Goal: Task Accomplishment & Management: Use online tool/utility

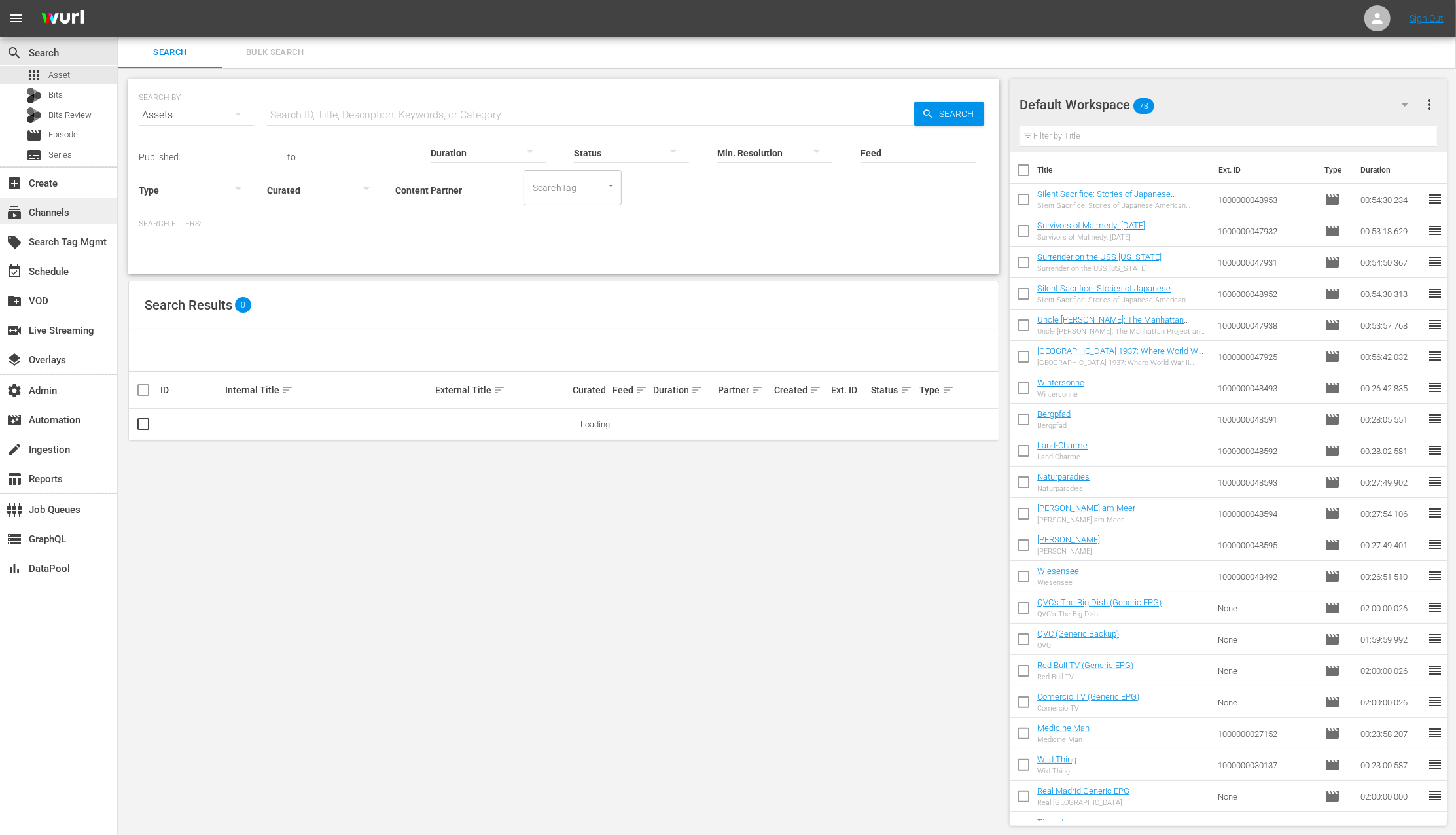
click at [77, 211] on div "subscriptions Channels" at bounding box center [59, 211] width 117 height 26
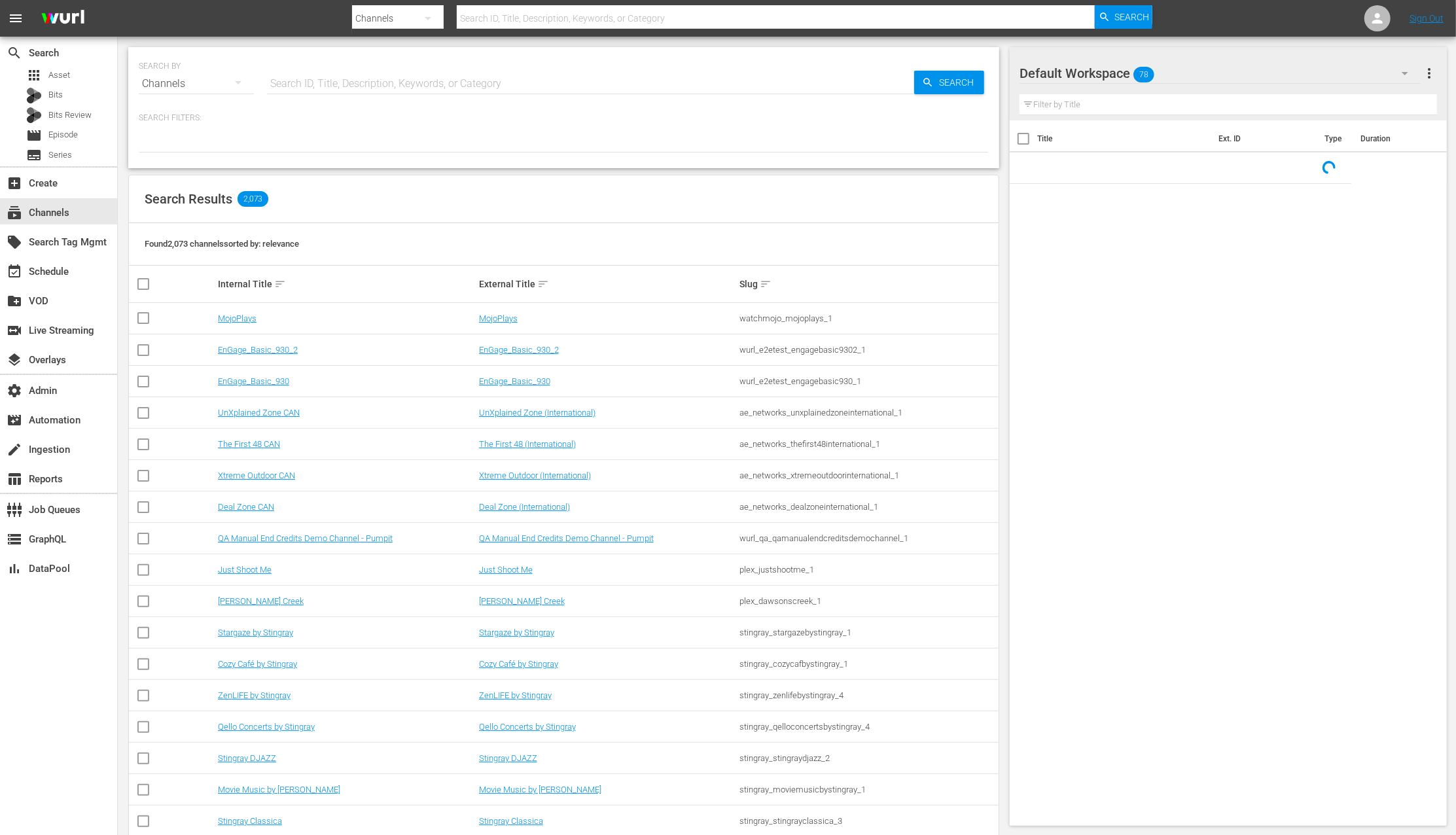
click at [381, 78] on input "text" at bounding box center [591, 83] width 647 height 31
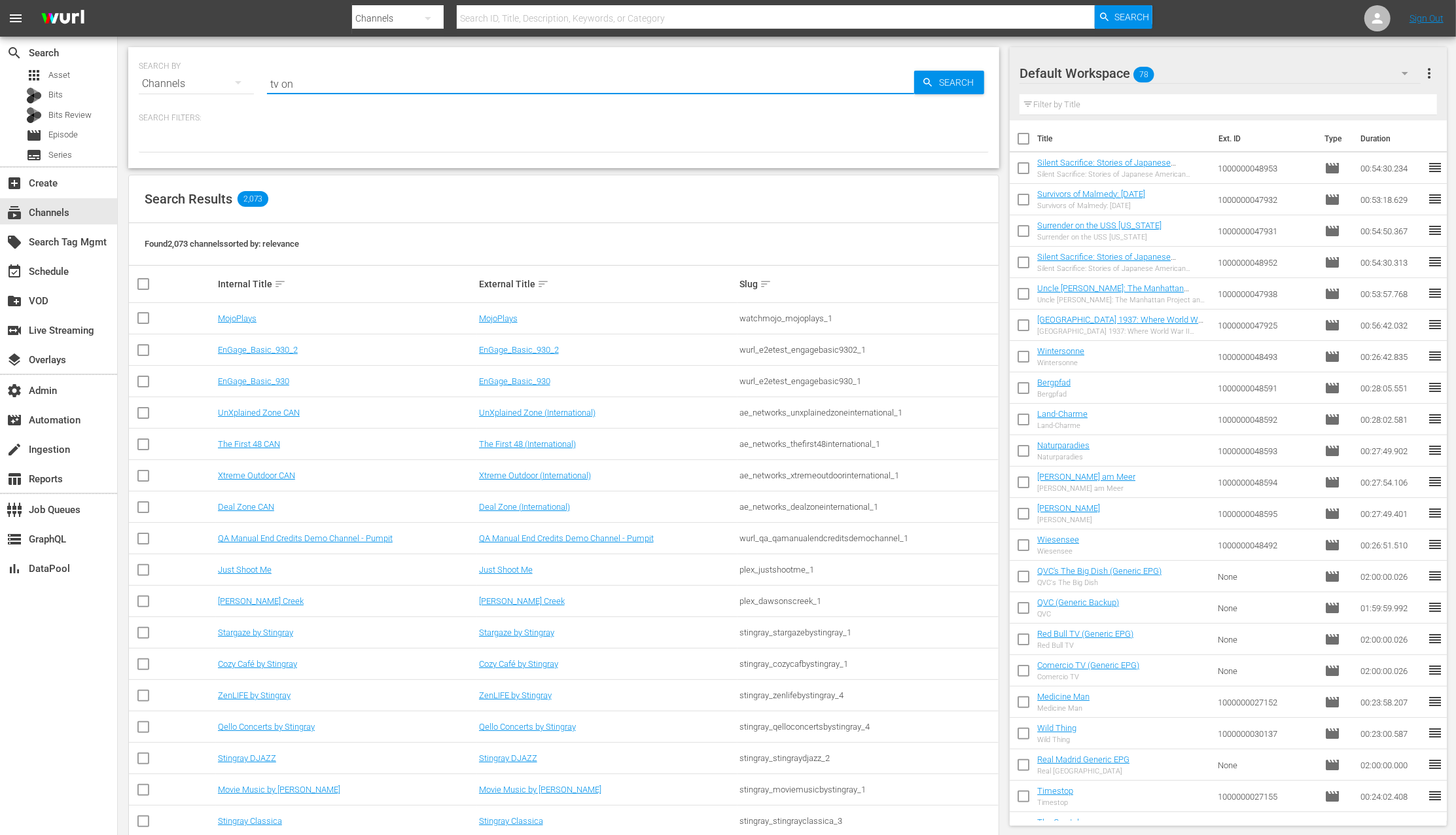
type input "tv one"
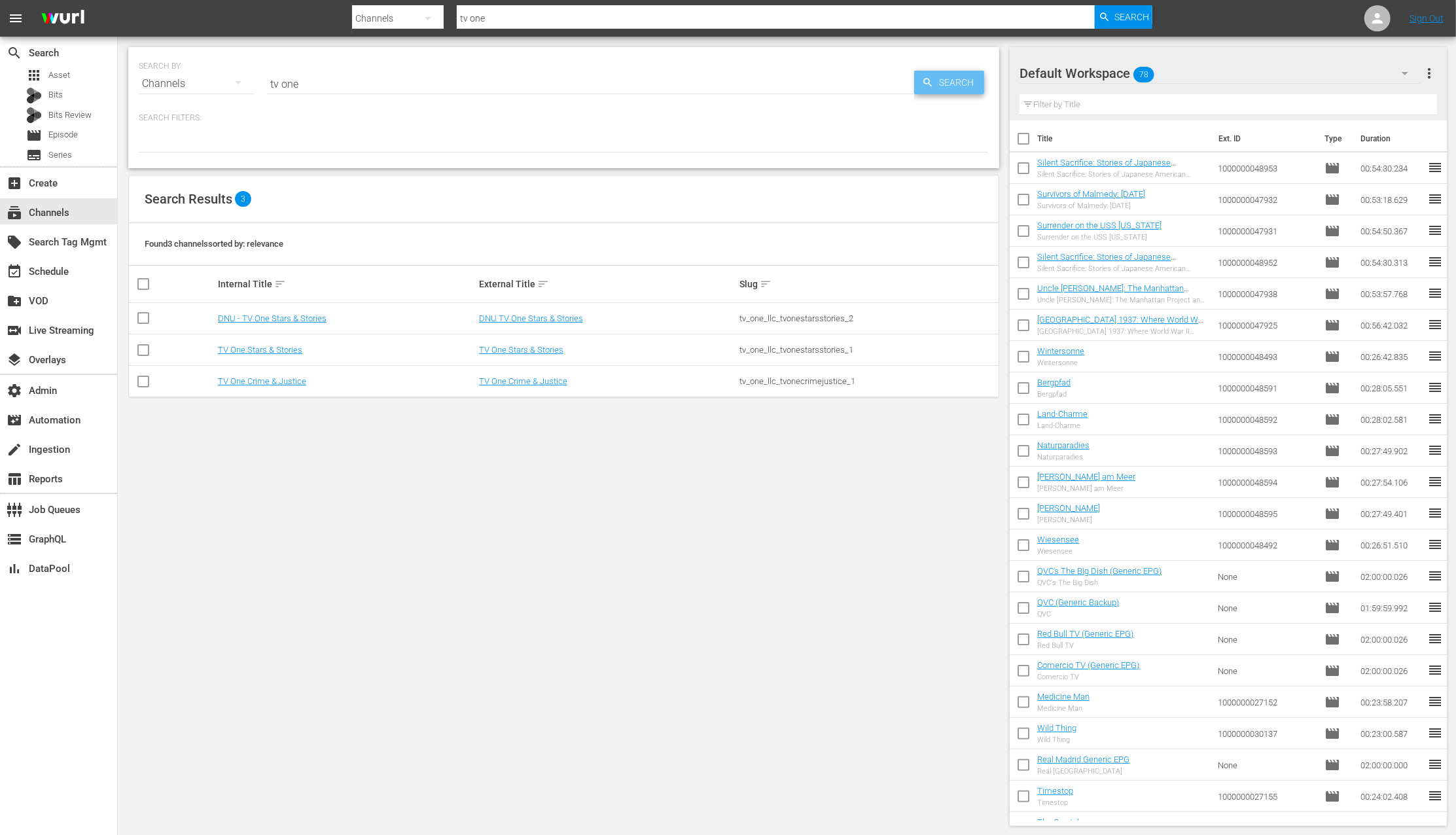
click at [968, 83] on span "Search" at bounding box center [959, 82] width 51 height 24
click at [560, 350] on link "TV One Stars & Stories" at bounding box center [521, 349] width 85 height 10
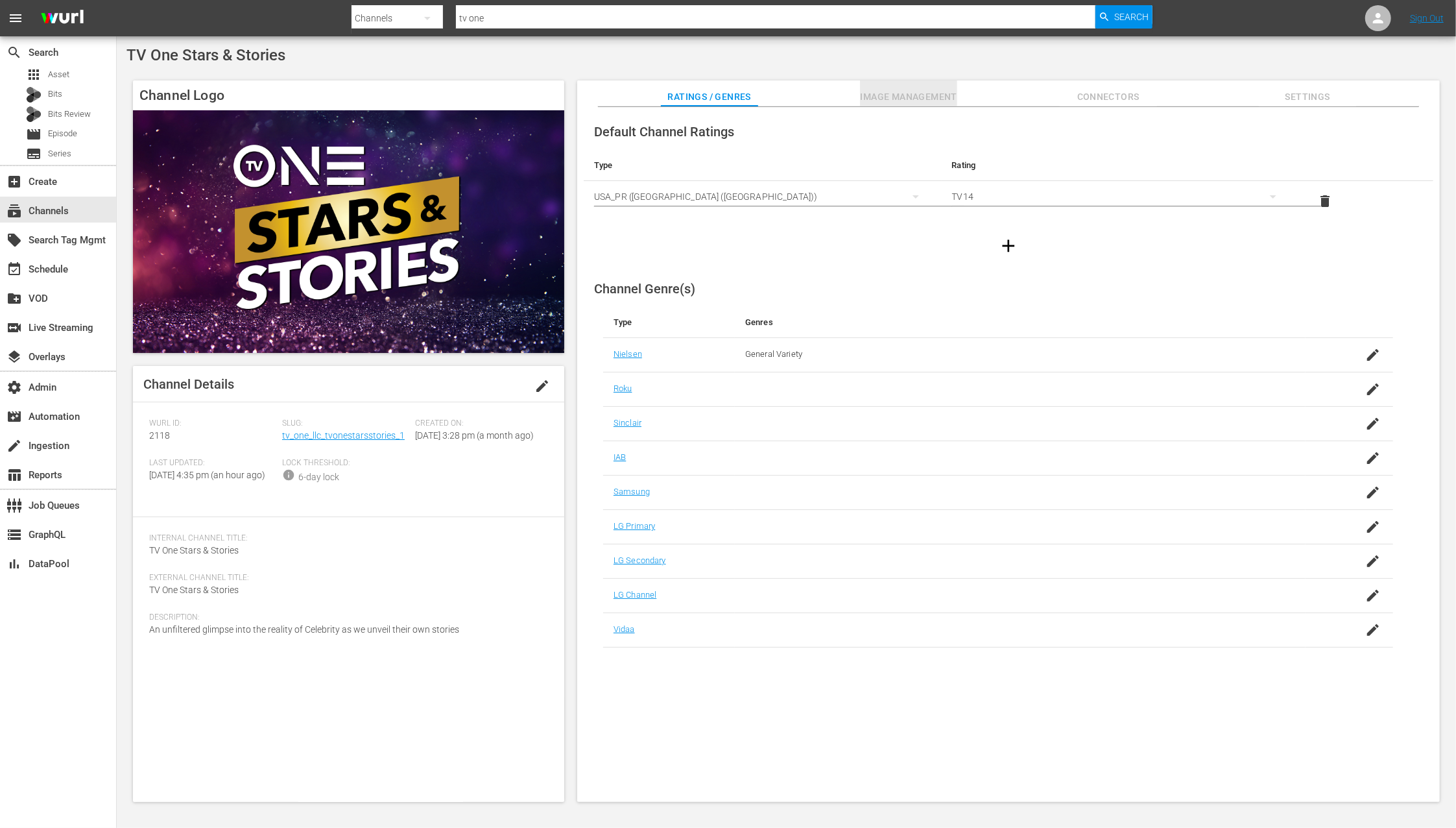
click at [923, 98] on span "Image Management" at bounding box center [909, 97] width 98 height 17
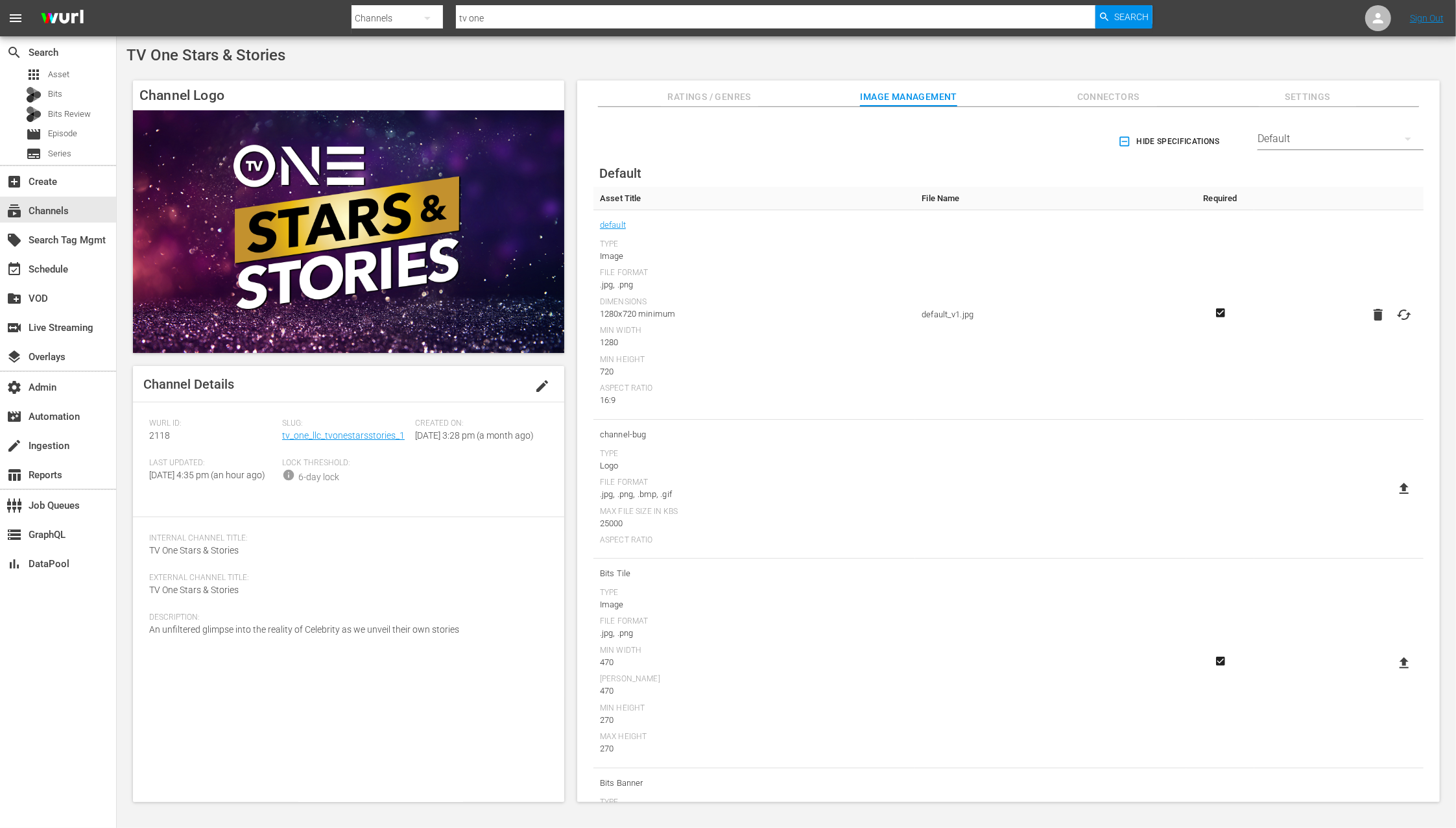
click at [1404, 314] on icon at bounding box center [1404, 314] width 14 height 10
click at [1391, 326] on input "file" at bounding box center [1391, 326] width 1 height 1
type input "C:\fakepath\StarsStories-EPG-1920x1080.png"
click at [583, 23] on input "tv one" at bounding box center [775, 18] width 639 height 31
click at [1115, 15] on span "Search" at bounding box center [1131, 17] width 34 height 24
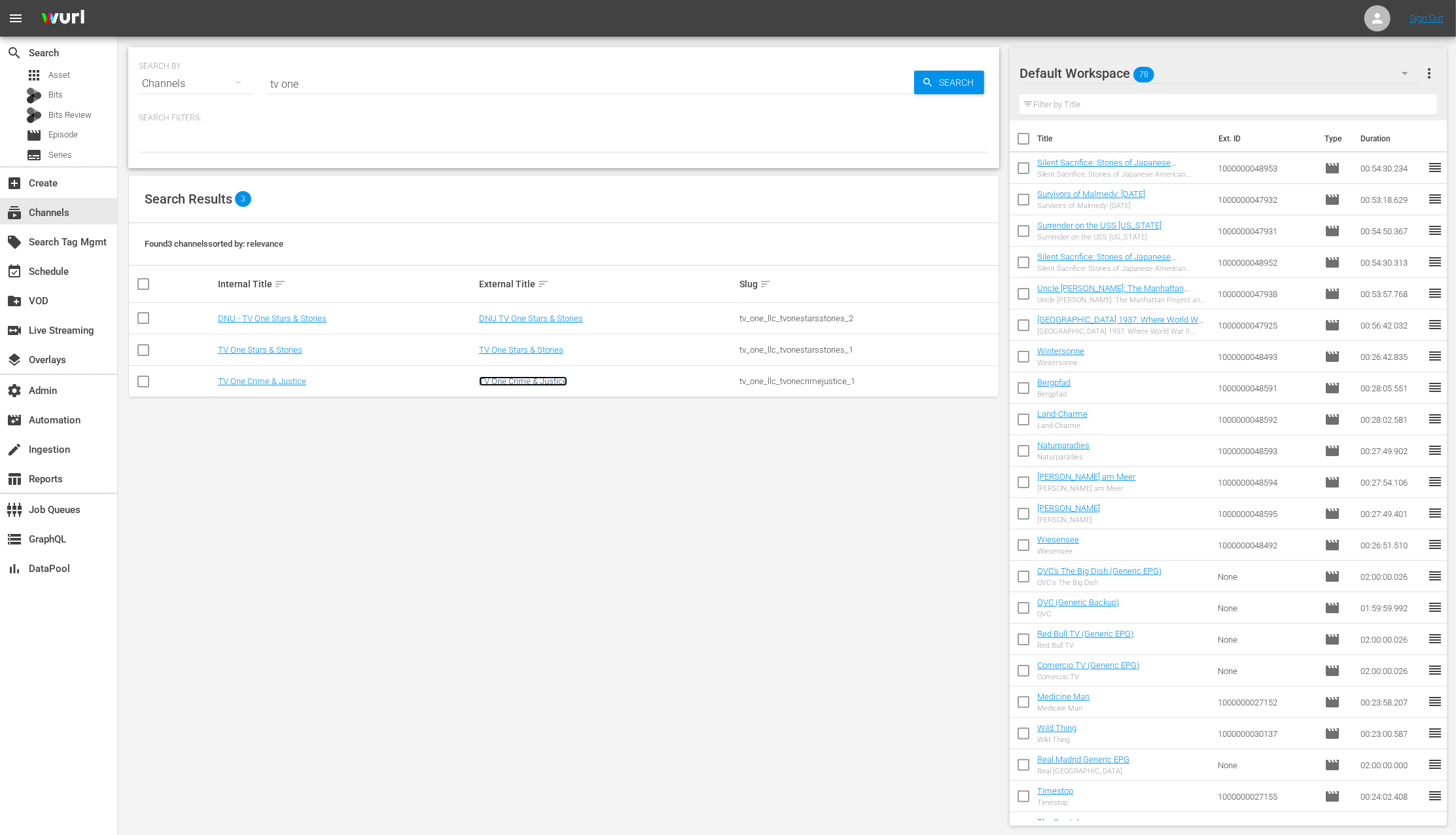
click at [520, 385] on link "TV One Crime & Justice" at bounding box center [523, 381] width 88 height 10
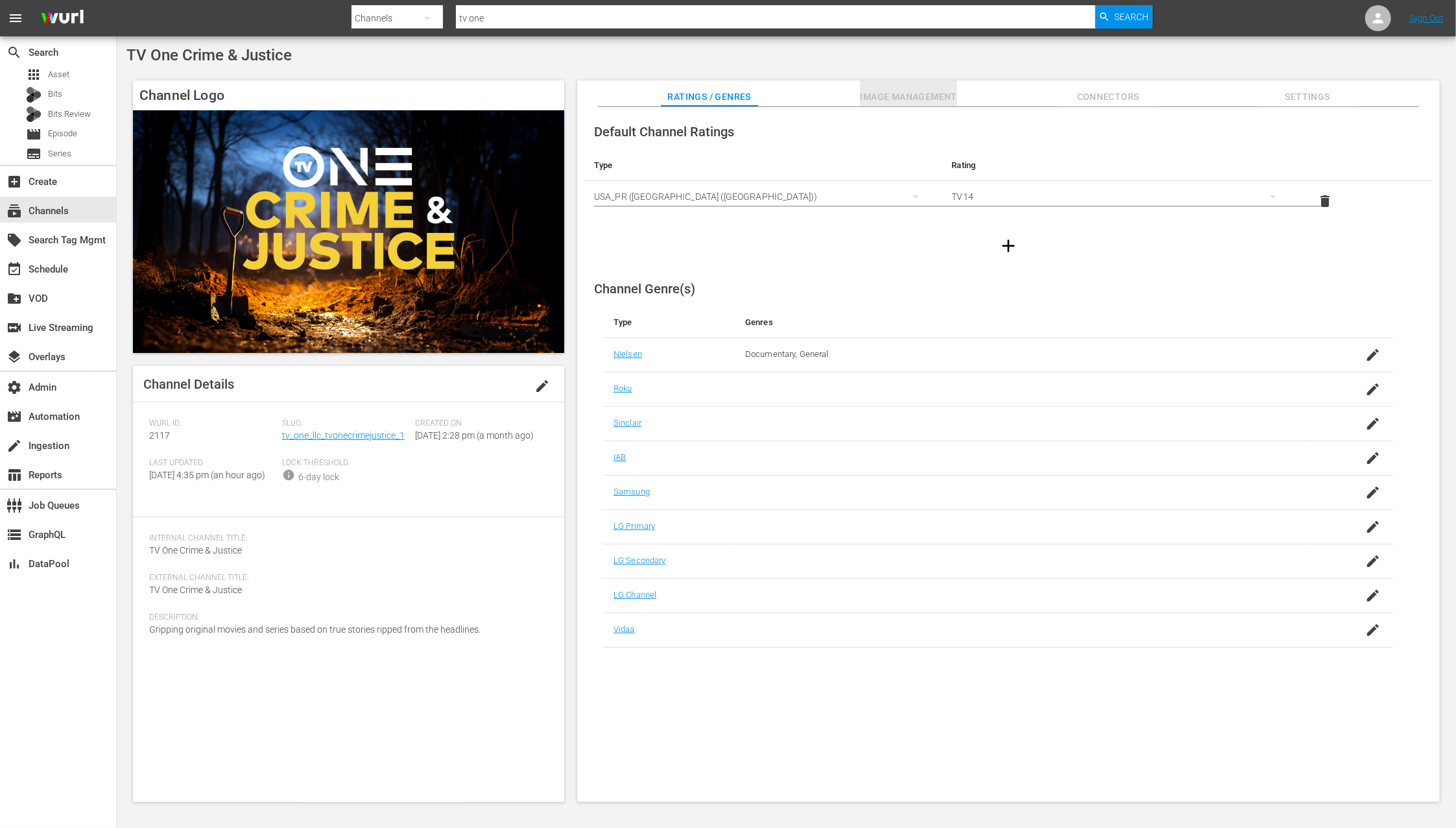
click at [908, 98] on span "Image Management" at bounding box center [909, 97] width 98 height 17
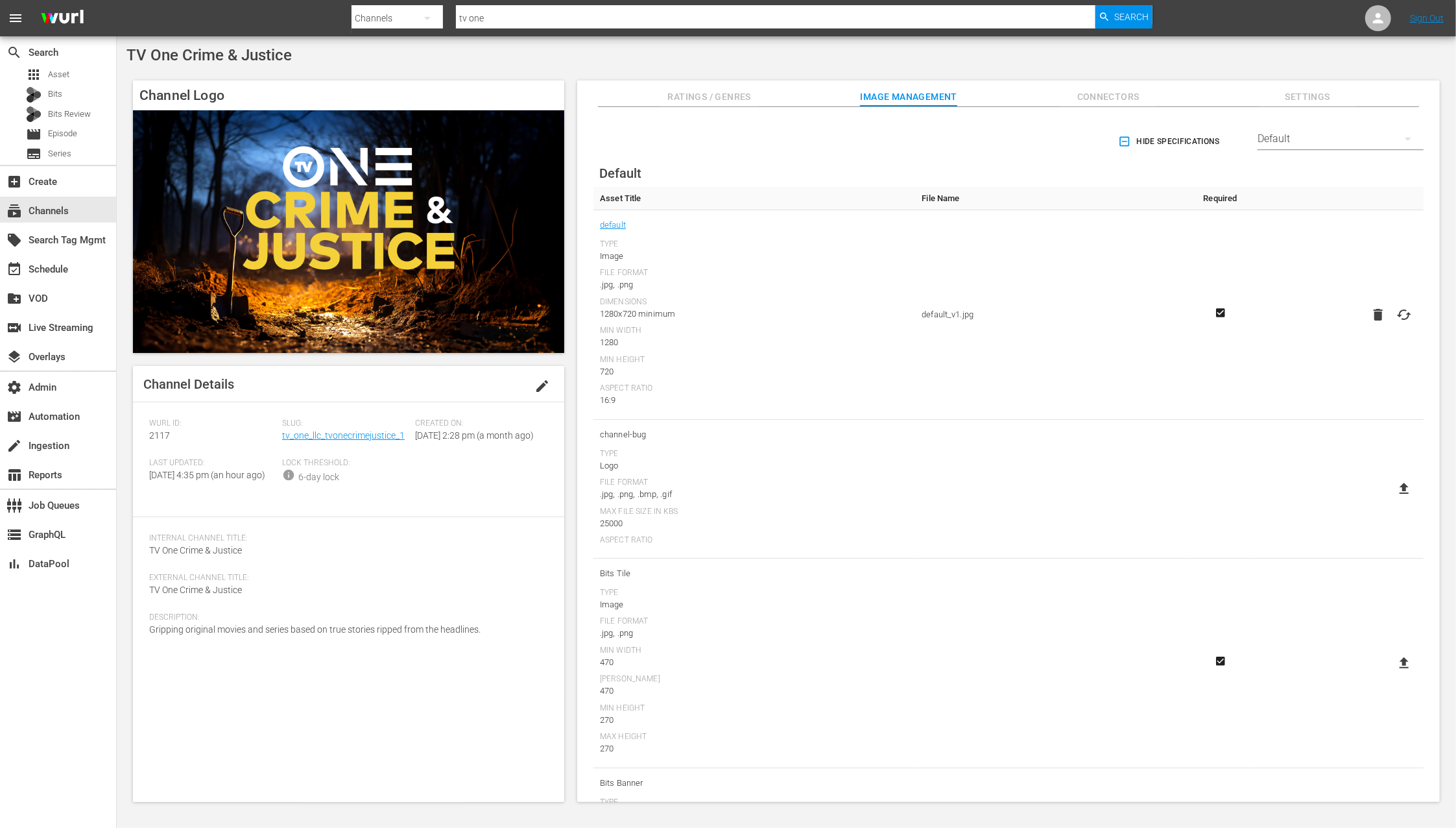
click at [1398, 314] on icon at bounding box center [1404, 315] width 16 height 16
click at [1391, 326] on input "file" at bounding box center [1391, 326] width 1 height 1
type input "C:\fakepath\CrimeAndJustice-EPG-1920x1080.png"
click at [623, 17] on input "tv one" at bounding box center [775, 18] width 639 height 31
click at [1126, 21] on span "Search" at bounding box center [1131, 17] width 34 height 24
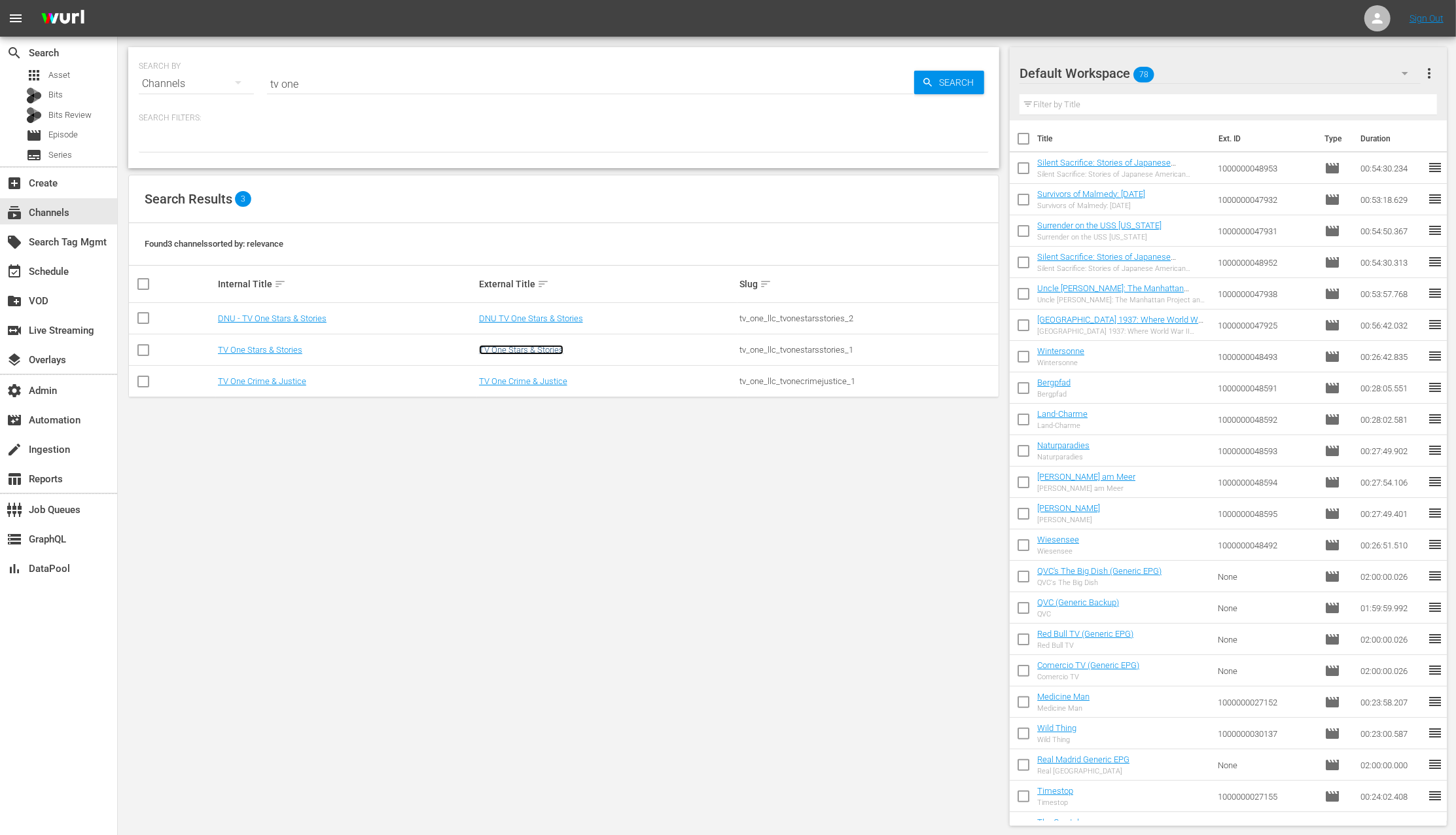
click at [537, 351] on link "TV One Stars & Stories" at bounding box center [521, 349] width 85 height 10
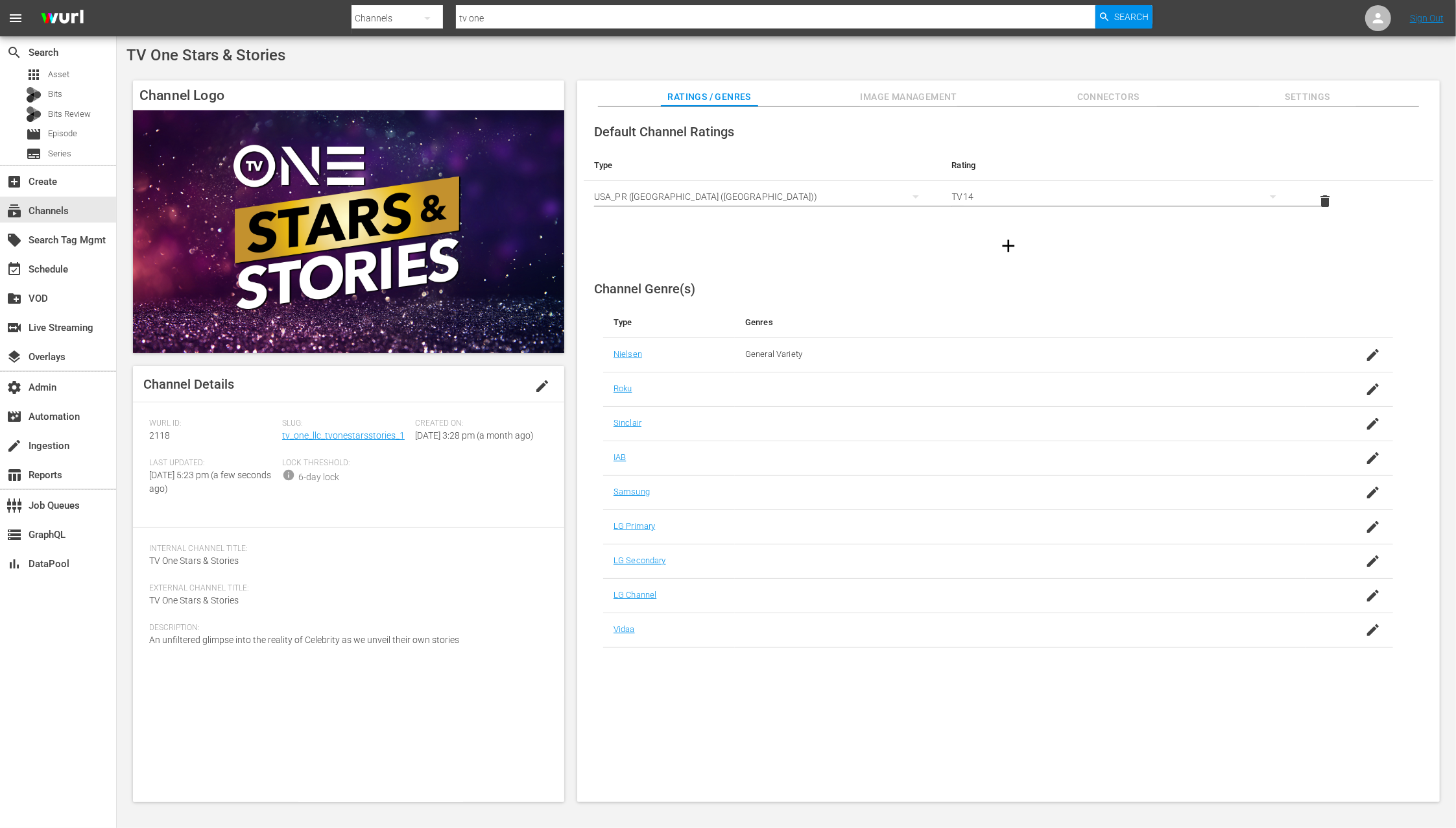
click at [450, 85] on h4 "Channel Logo" at bounding box center [348, 95] width 431 height 30
click at [1138, 17] on span "Search" at bounding box center [1131, 17] width 34 height 24
click at [1138, 17] on nav "menu Search By Channels Search ID, Title, Description, Keywords, or Category tv…" at bounding box center [728, 18] width 1456 height 37
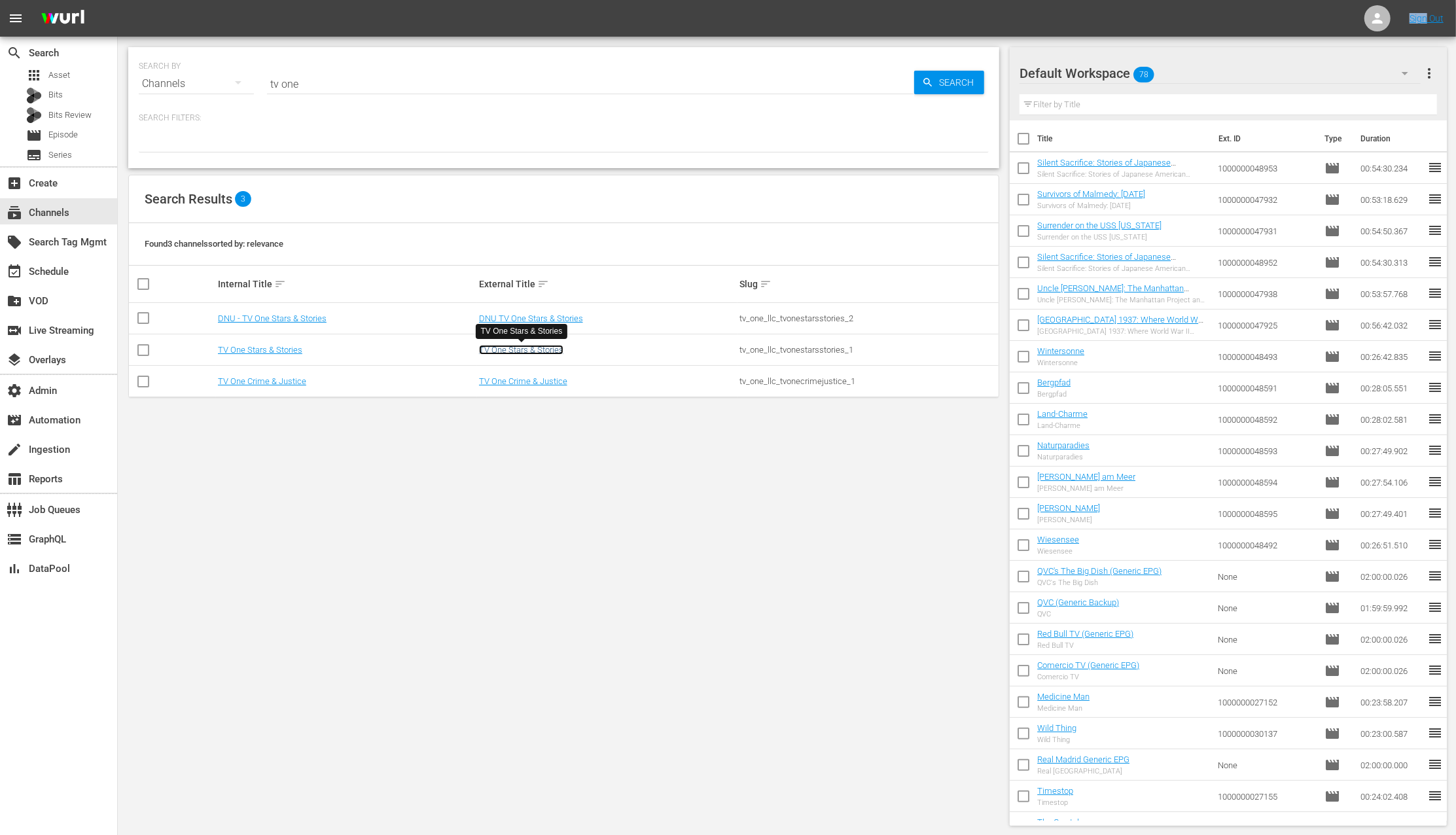
click at [536, 352] on link "TV One Stars & Stories" at bounding box center [521, 349] width 85 height 10
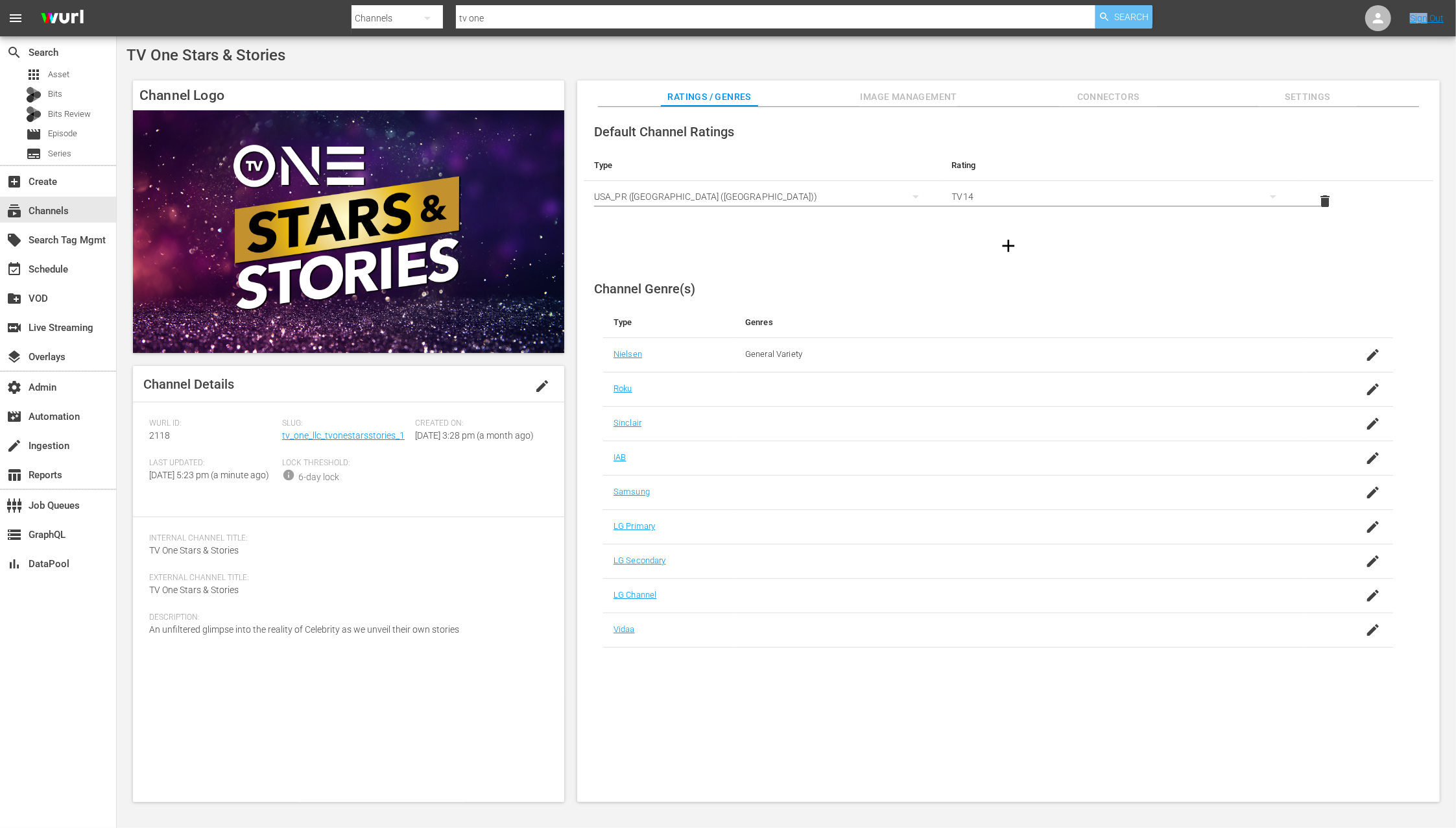
click at [1129, 11] on span "Search" at bounding box center [1131, 17] width 34 height 24
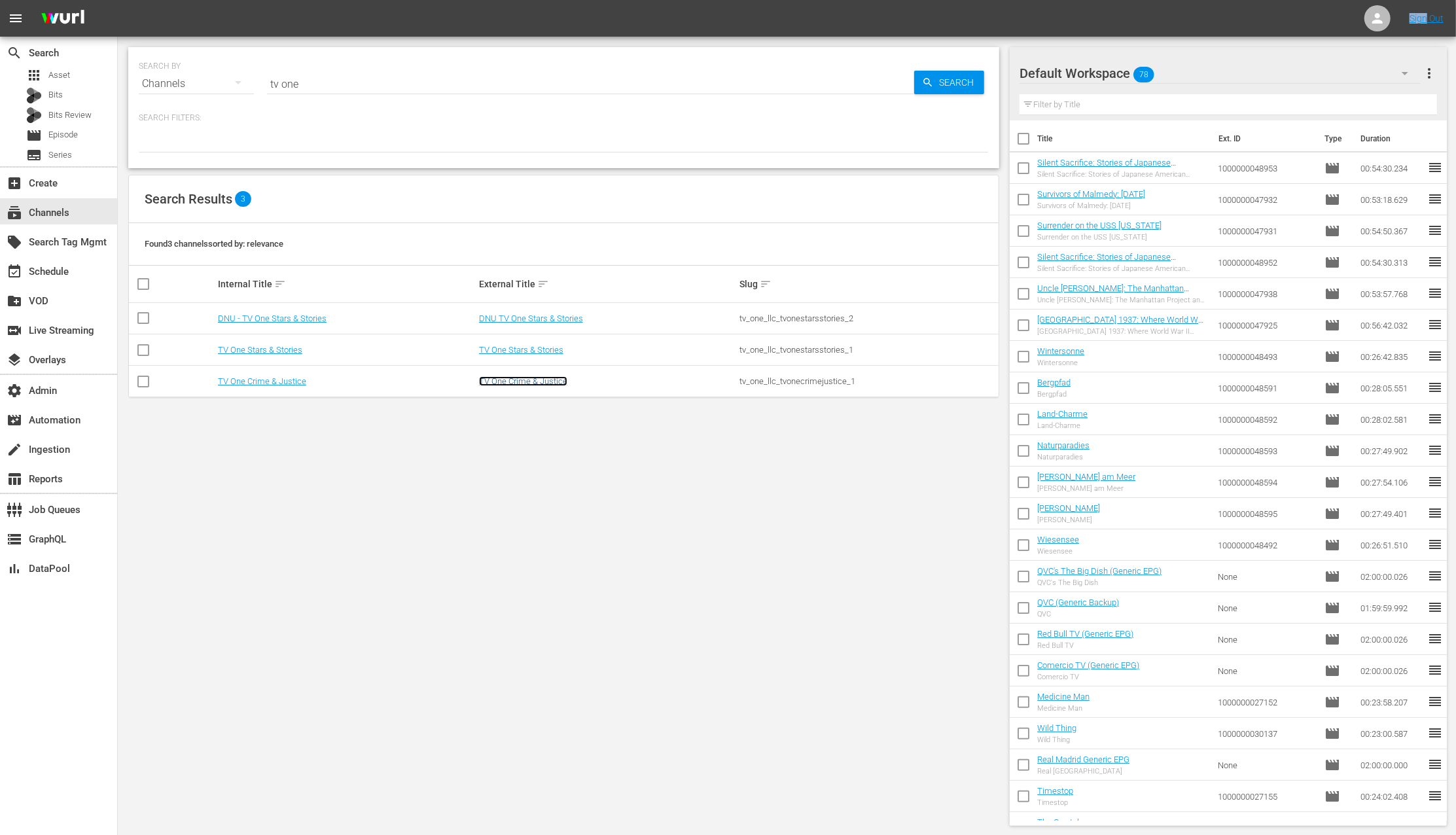
click at [550, 385] on link "TV One Crime & Justice" at bounding box center [523, 381] width 88 height 10
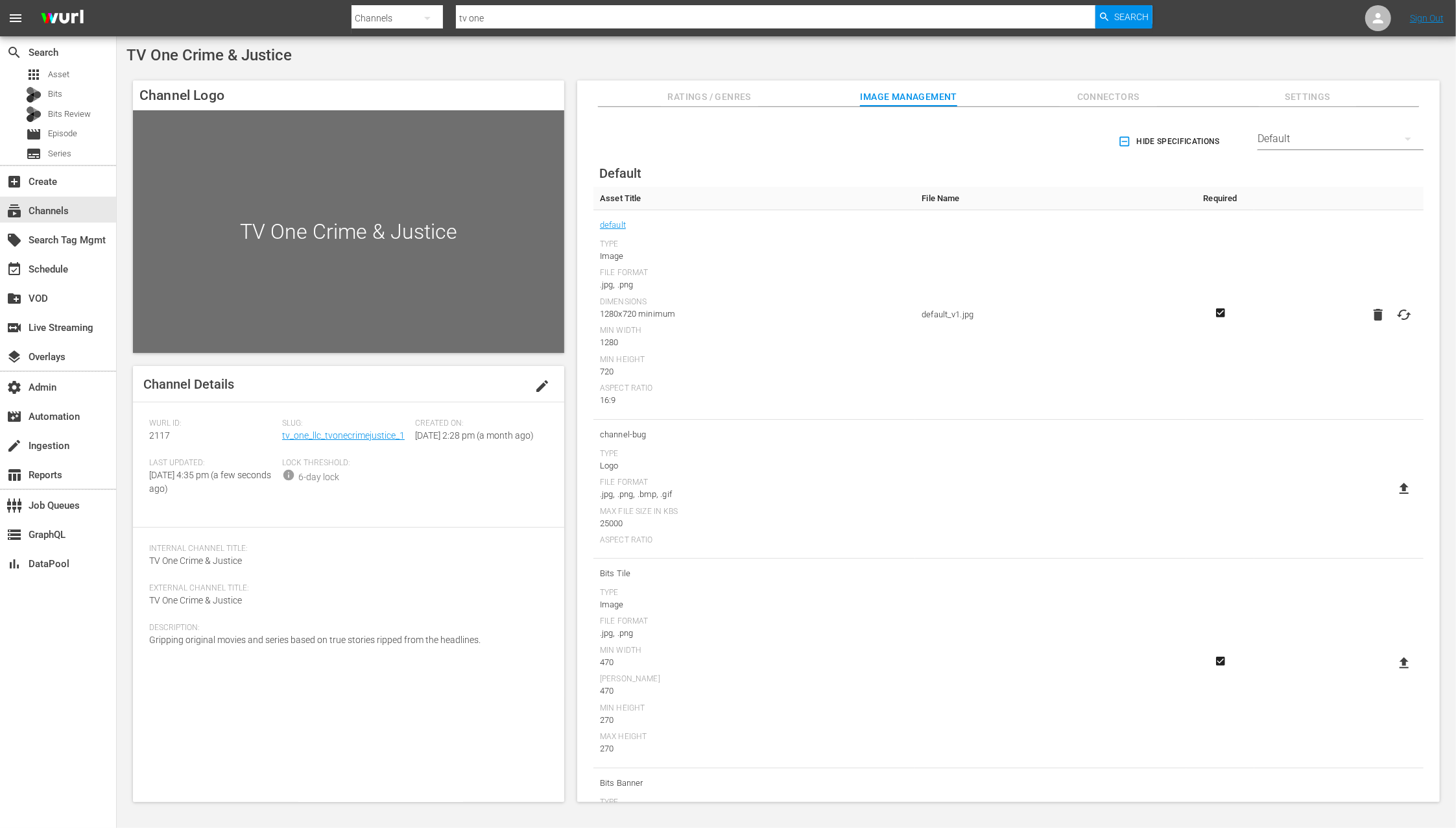
click at [1409, 314] on label at bounding box center [1404, 314] width 26 height 24
click at [1391, 326] on input "file" at bounding box center [1391, 326] width 1 height 1
type input "C:\fakepath\CrimeAndJustice_EPGImage_16x9.jpg"
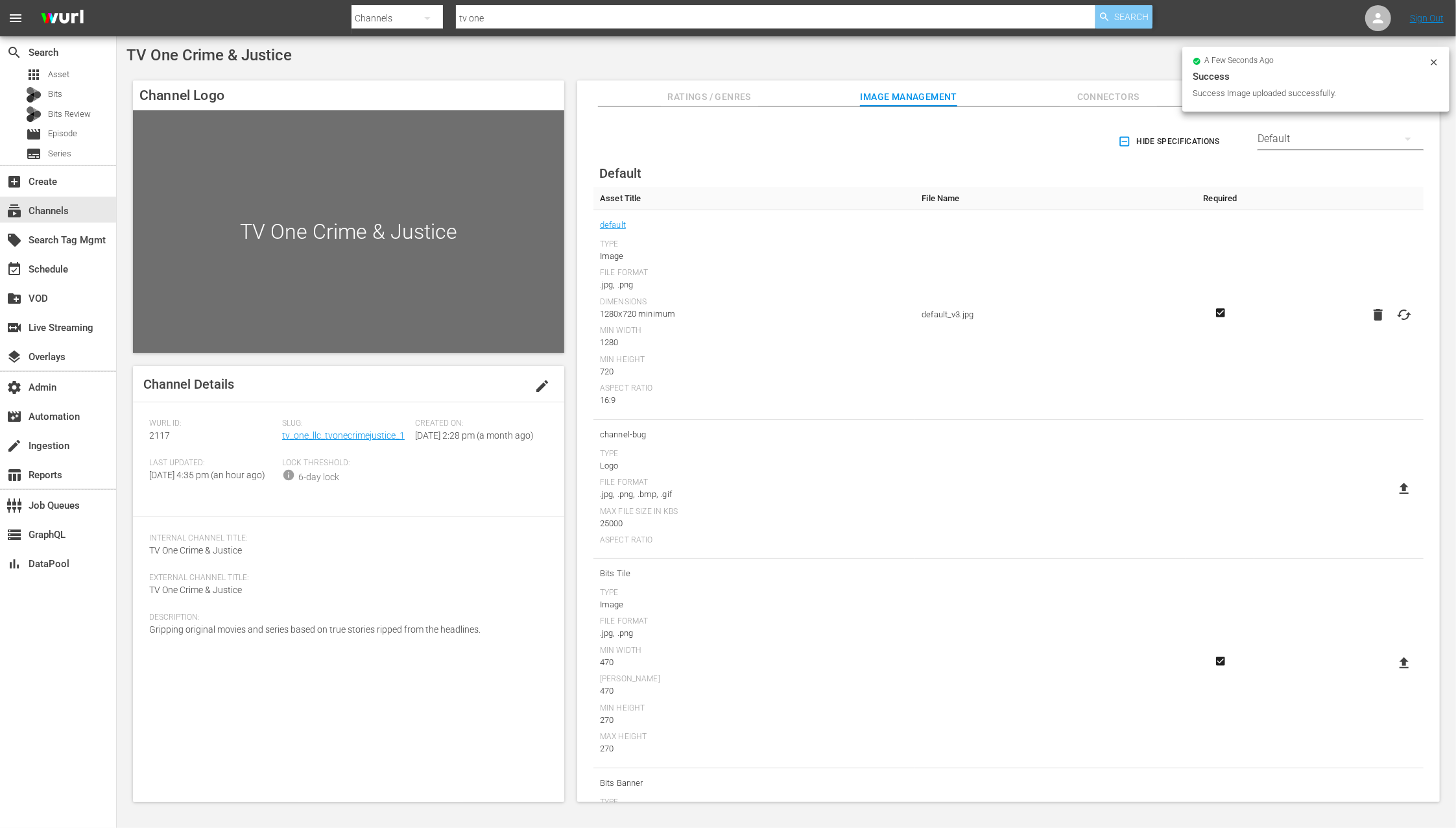
click at [1133, 19] on span "Search" at bounding box center [1131, 17] width 34 height 24
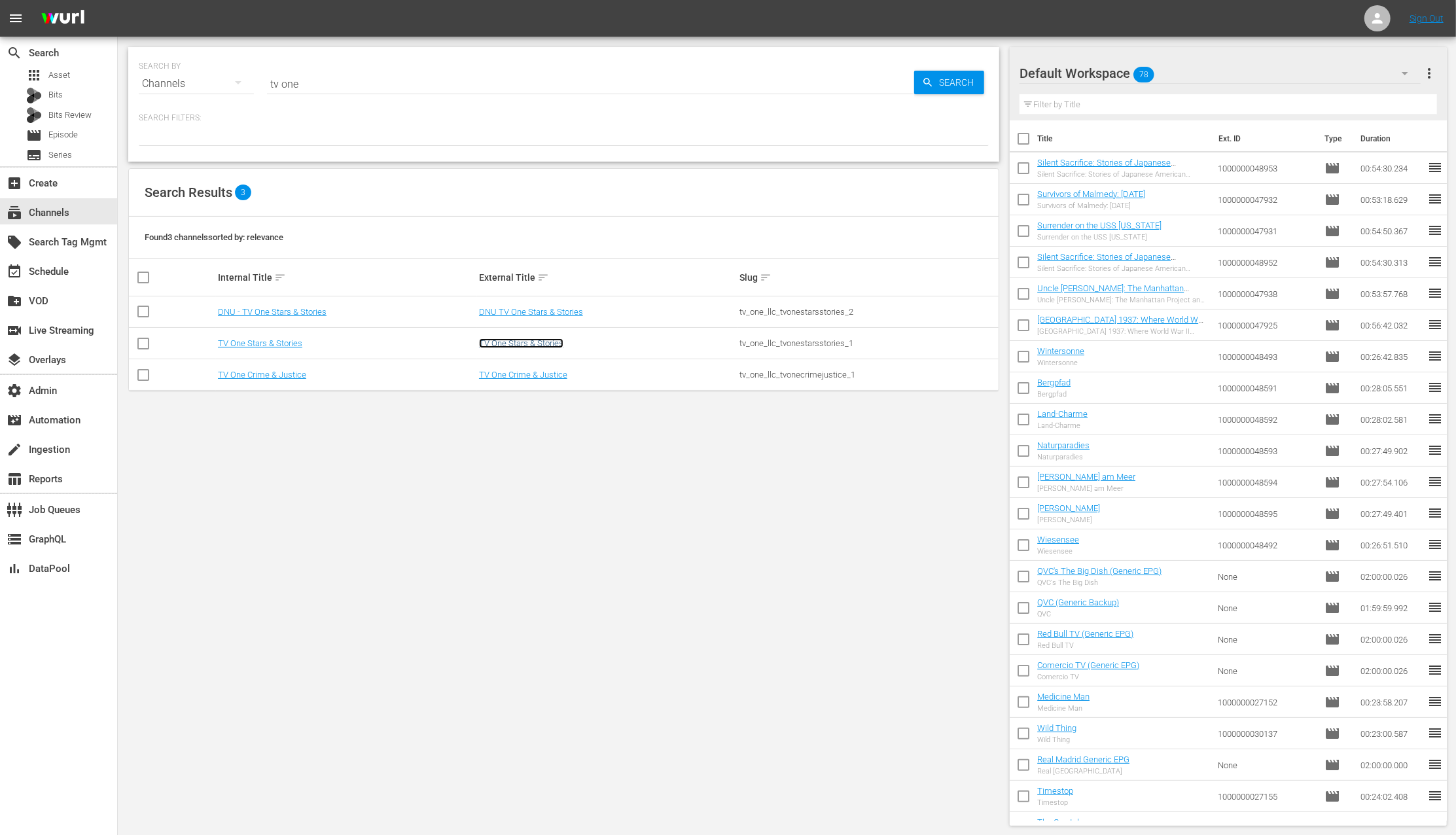
click at [554, 339] on link "TV One Stars & Stories" at bounding box center [521, 343] width 85 height 10
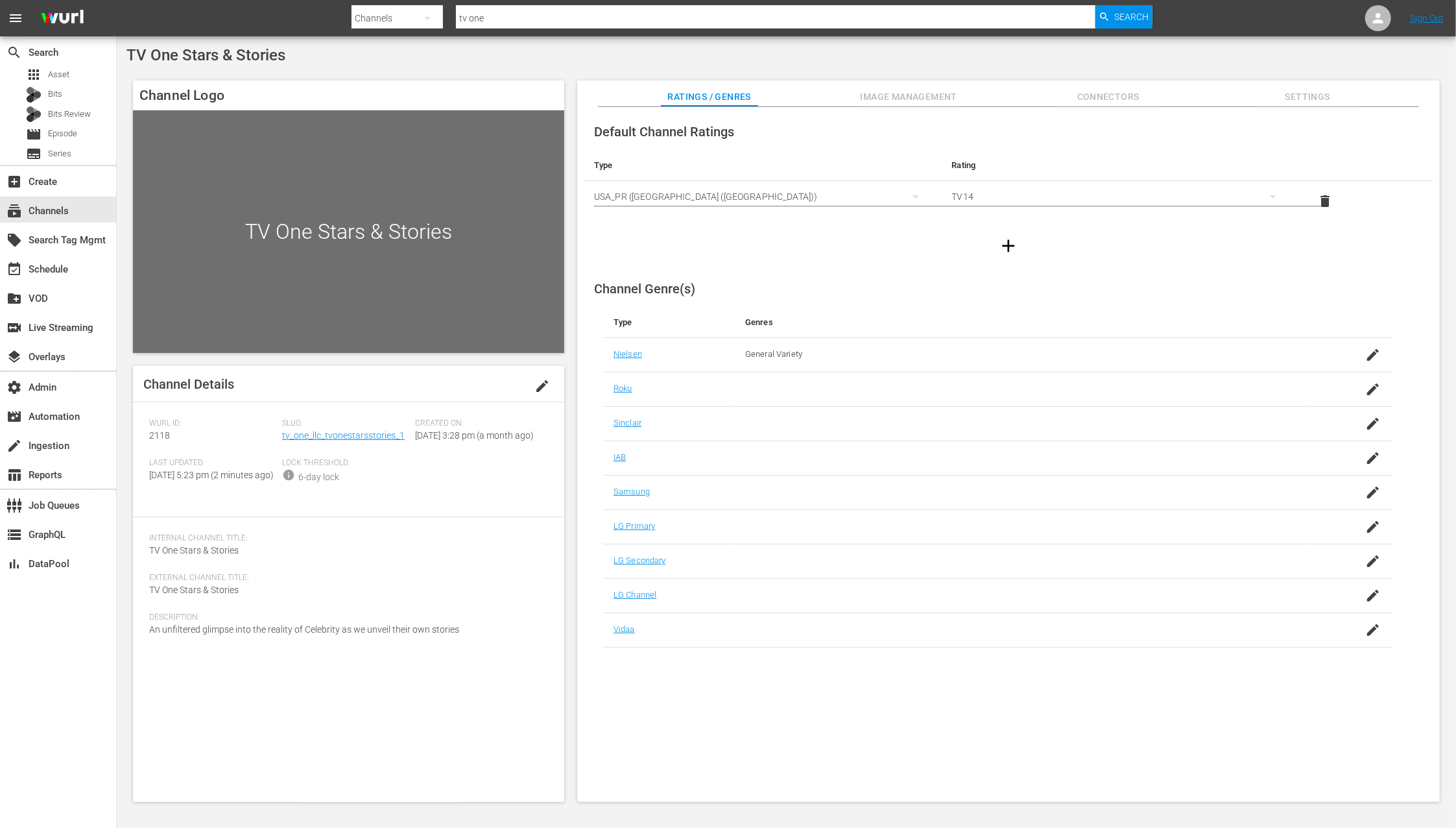
click at [887, 91] on span "Image Management" at bounding box center [909, 97] width 98 height 17
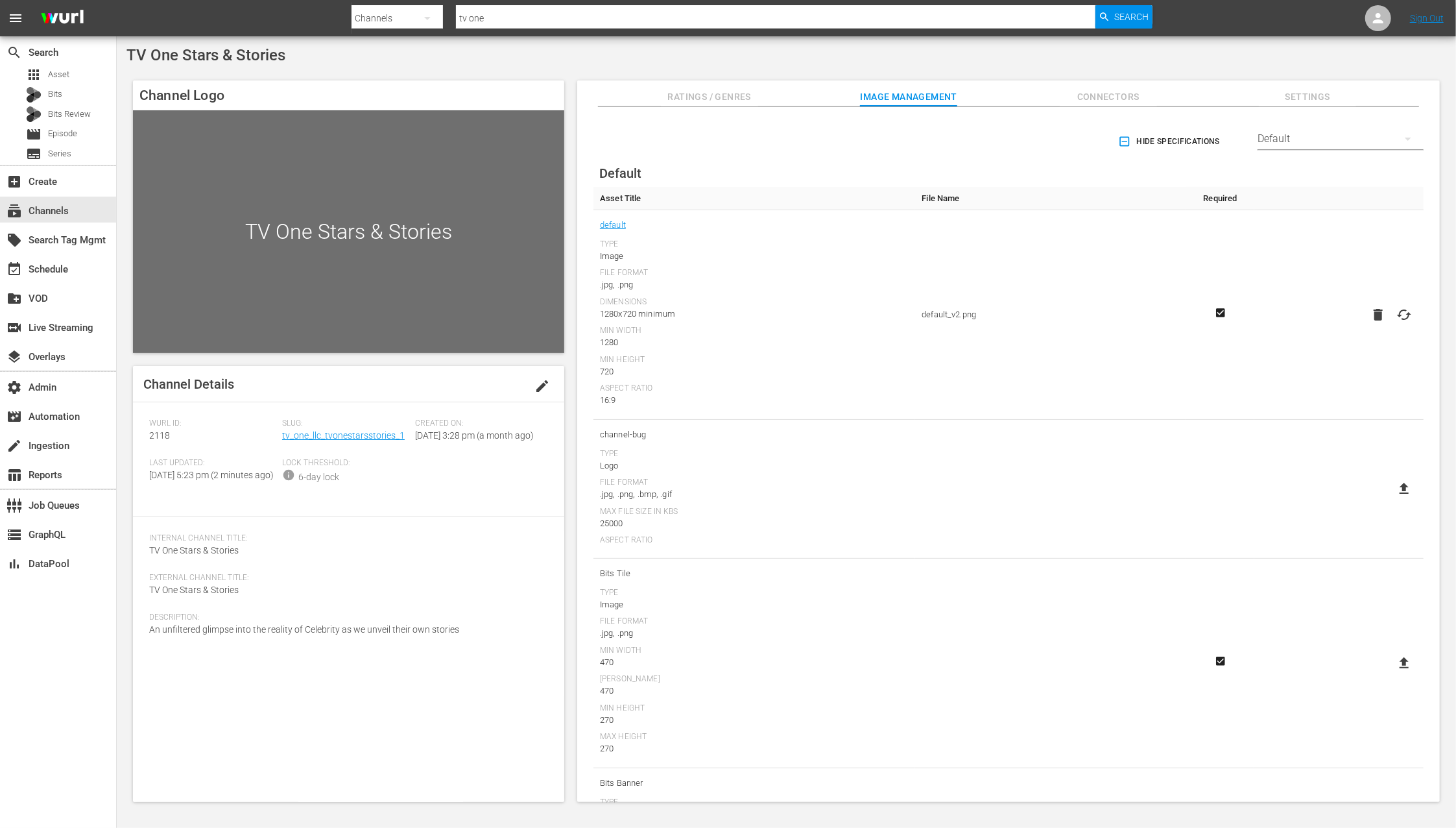
click at [1407, 314] on icon at bounding box center [1404, 315] width 16 height 16
click at [1391, 326] on input "file" at bounding box center [1391, 326] width 1 height 1
type input "C:\fakepath\StarsStories_EPG_16x9.jpg"
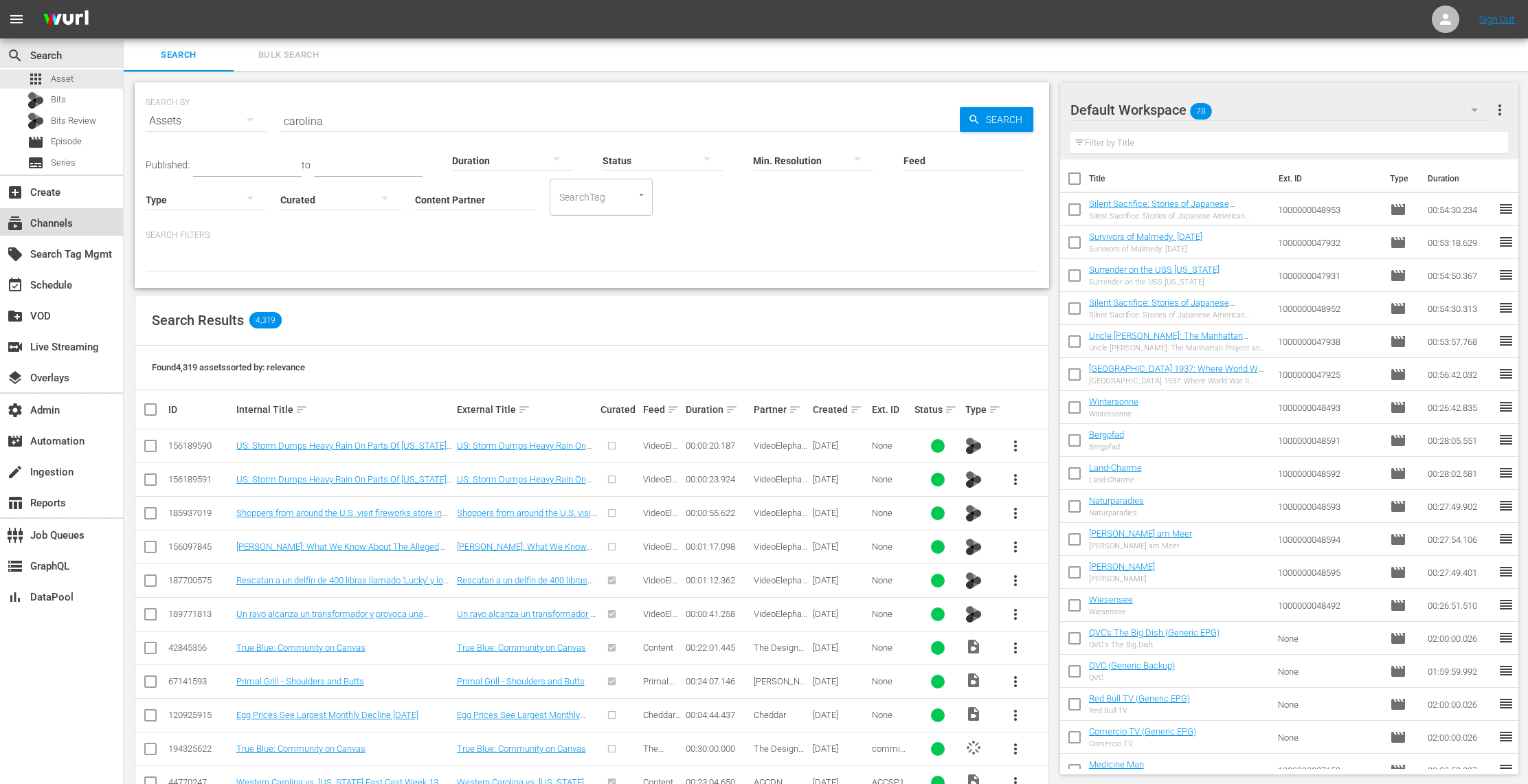
click at [87, 231] on div "subscriptions Channels" at bounding box center [62, 222] width 123 height 27
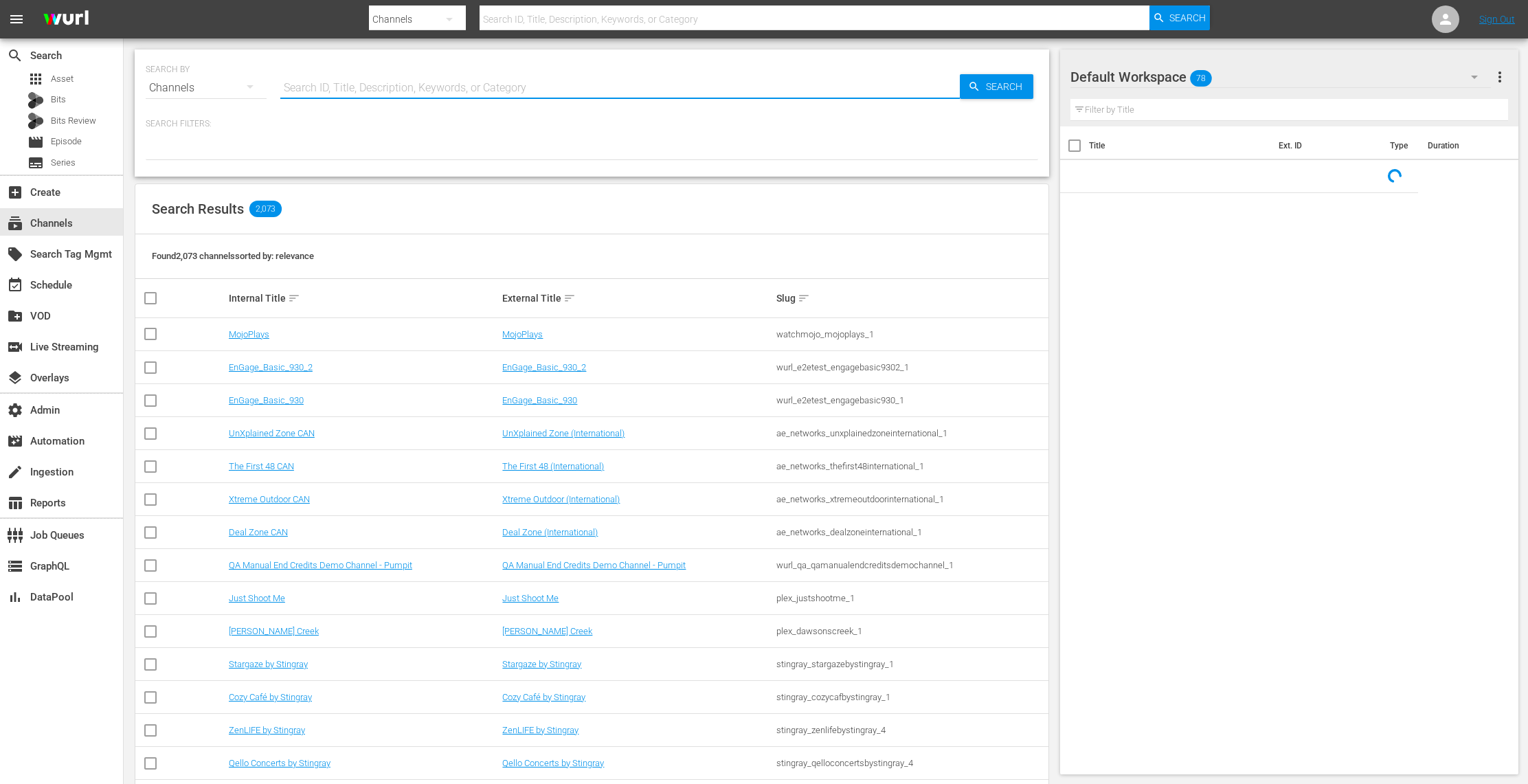
click at [374, 88] on input "text" at bounding box center [620, 87] width 679 height 33
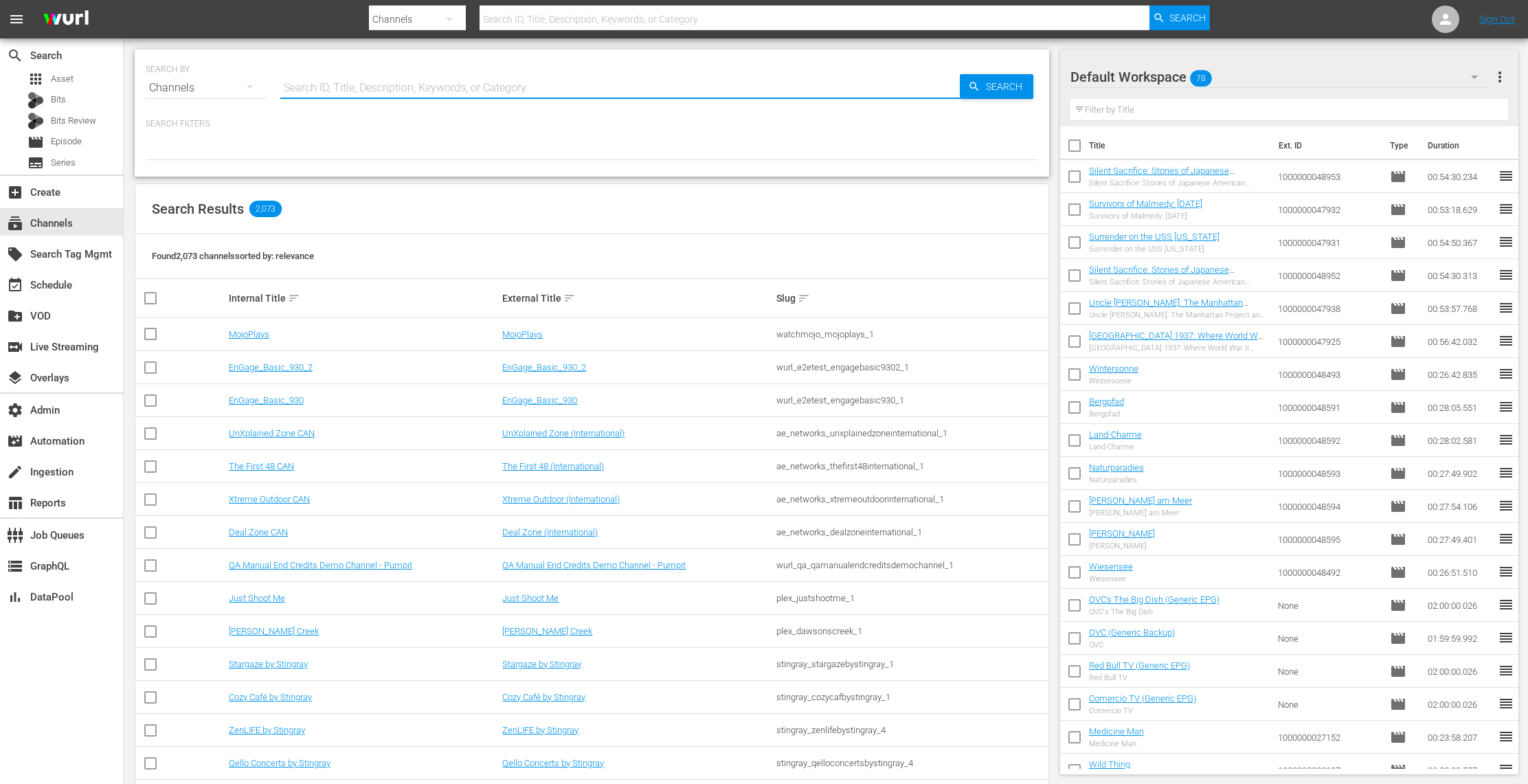
type input "t"
type input "tv one"
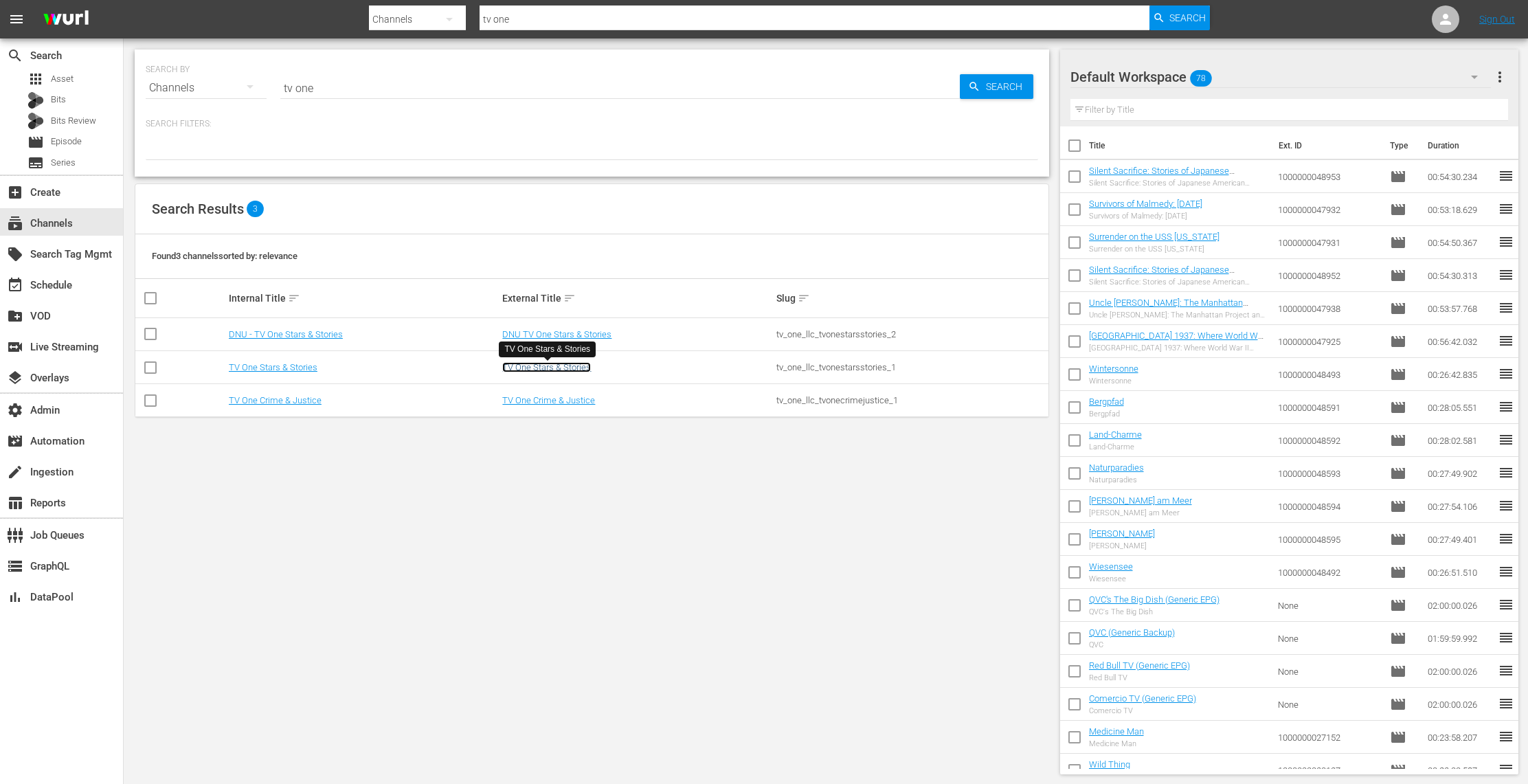
click at [568, 368] on link "TV One Stars & Stories" at bounding box center [546, 367] width 89 height 11
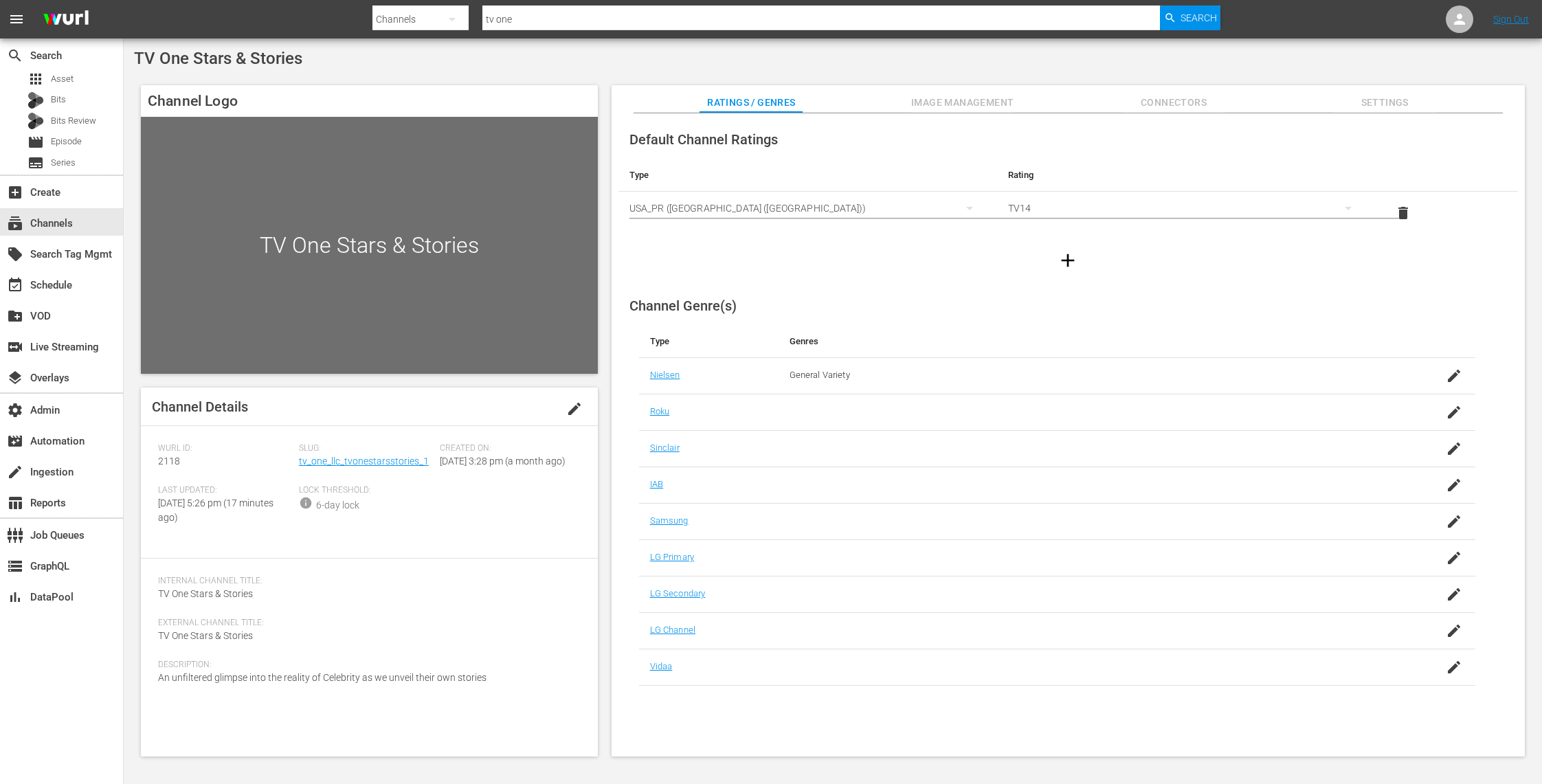
click at [993, 99] on span "Image Management" at bounding box center [963, 103] width 103 height 17
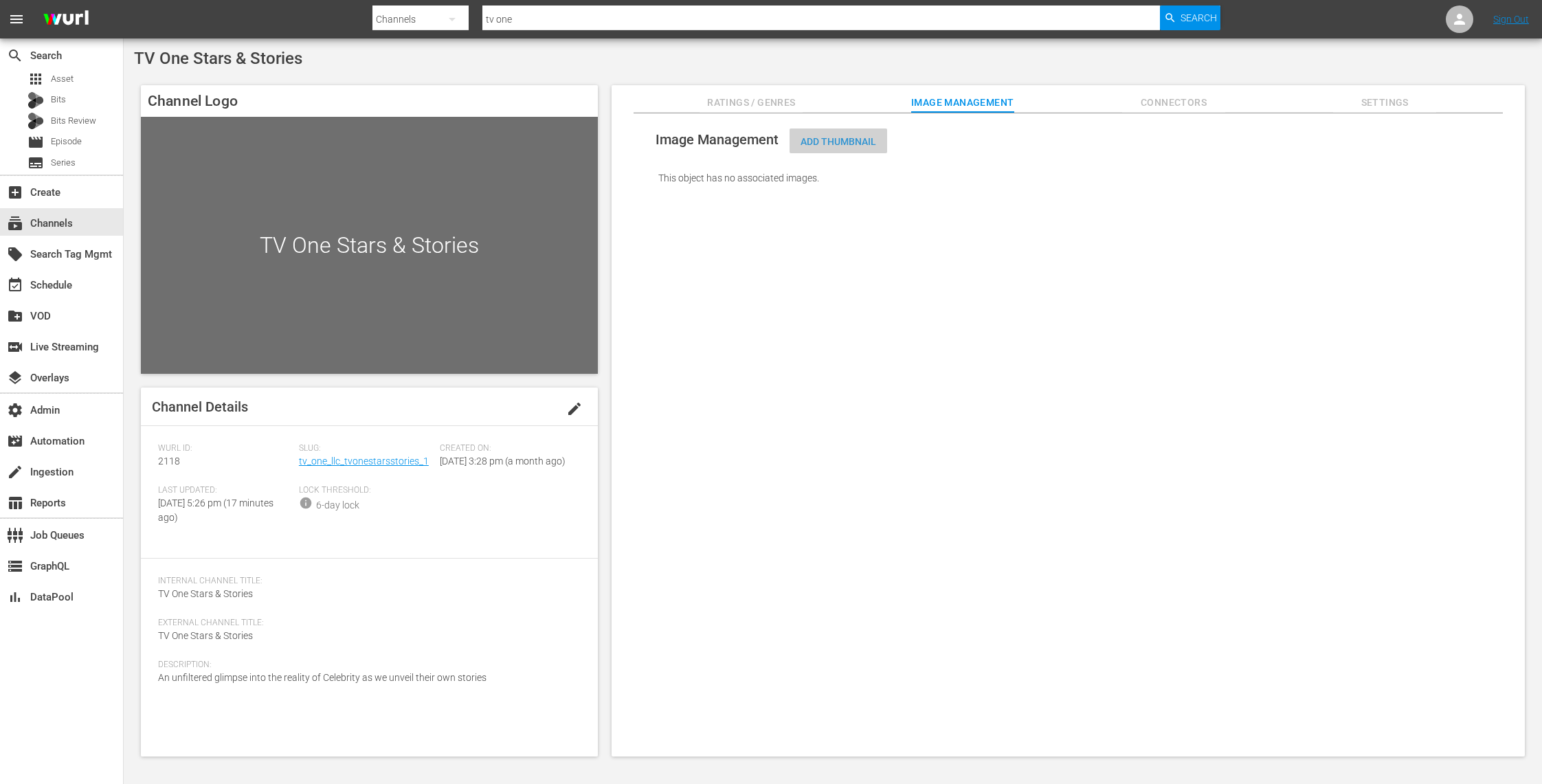
click at [831, 150] on div "Add Thumbnail" at bounding box center [838, 141] width 97 height 25
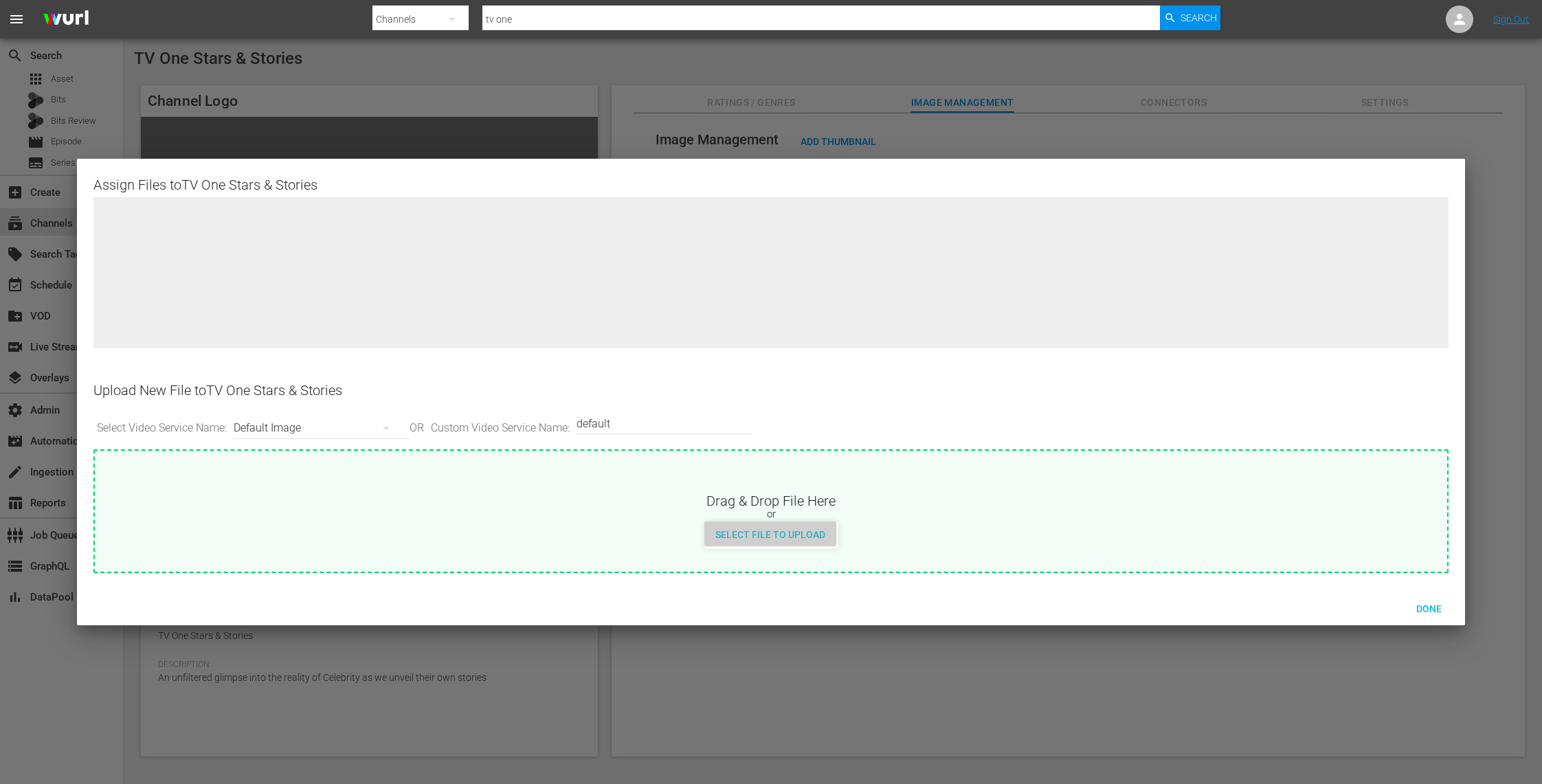
click at [785, 530] on span "Select File to Upload" at bounding box center [771, 534] width 132 height 11
type input "C:\fakepath\StarsStories-EPG-1920x1080.png"
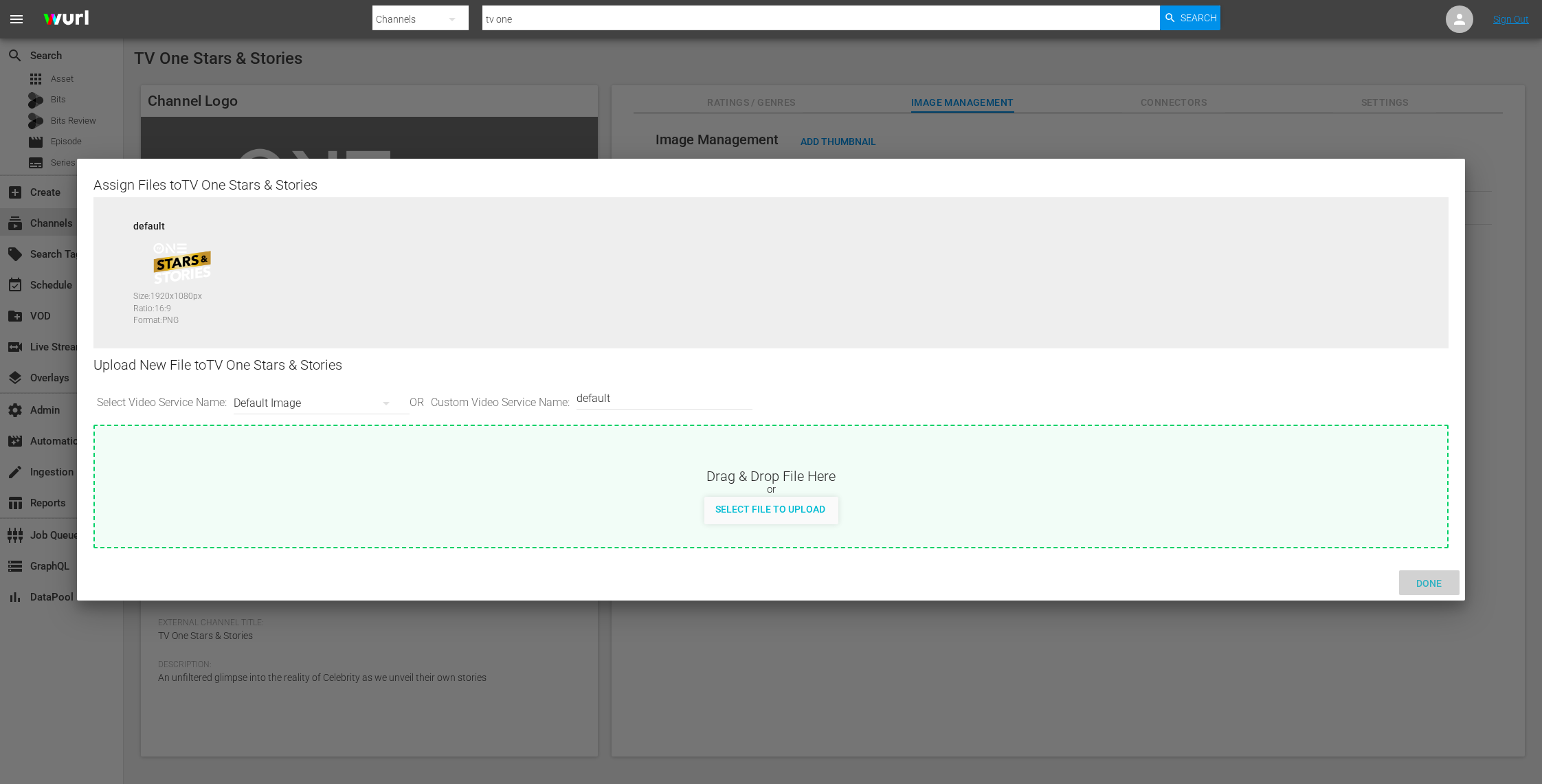
click at [1436, 581] on span "Done" at bounding box center [1429, 583] width 47 height 11
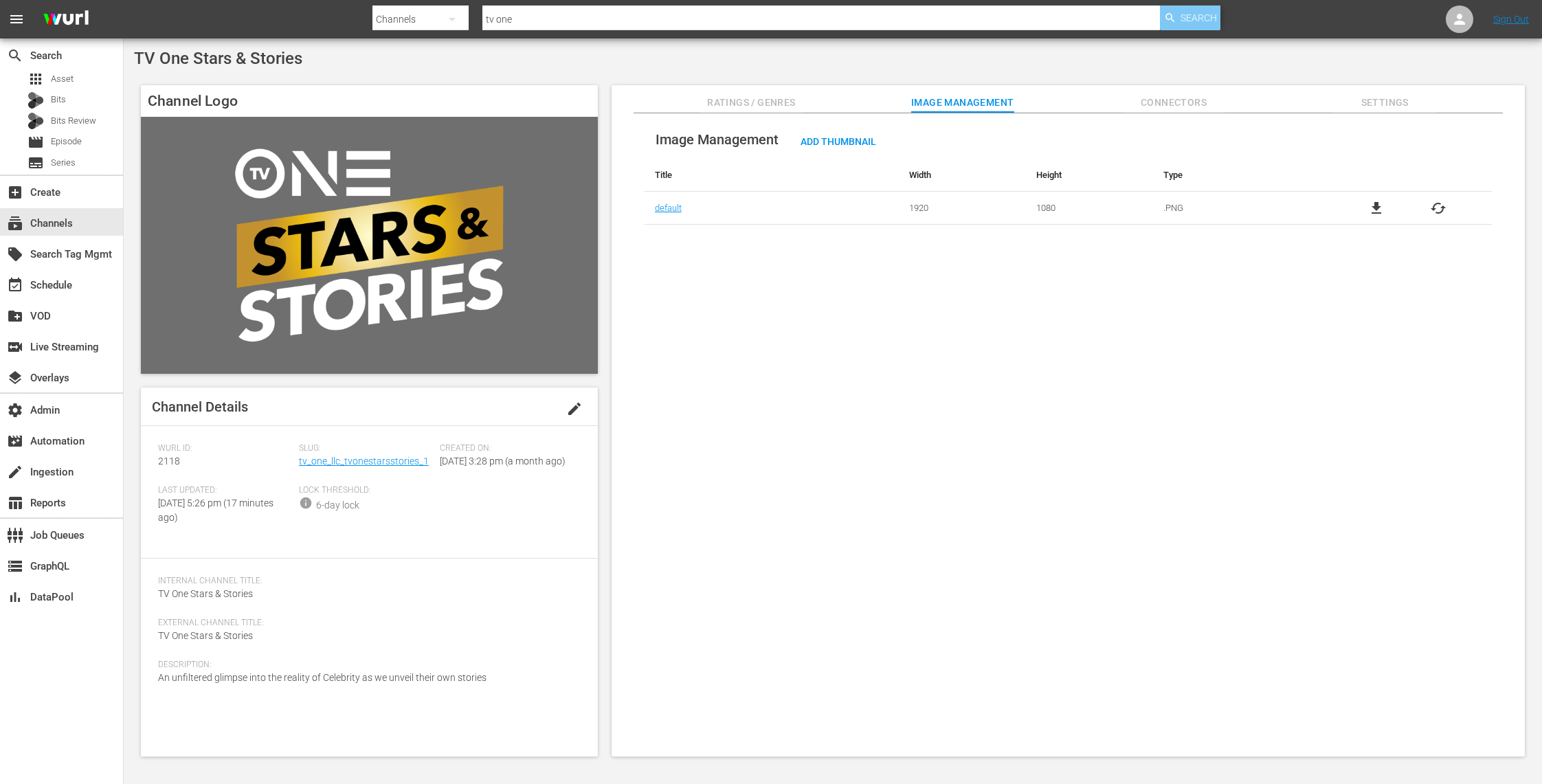
click at [1191, 18] on span "Search" at bounding box center [1198, 17] width 36 height 25
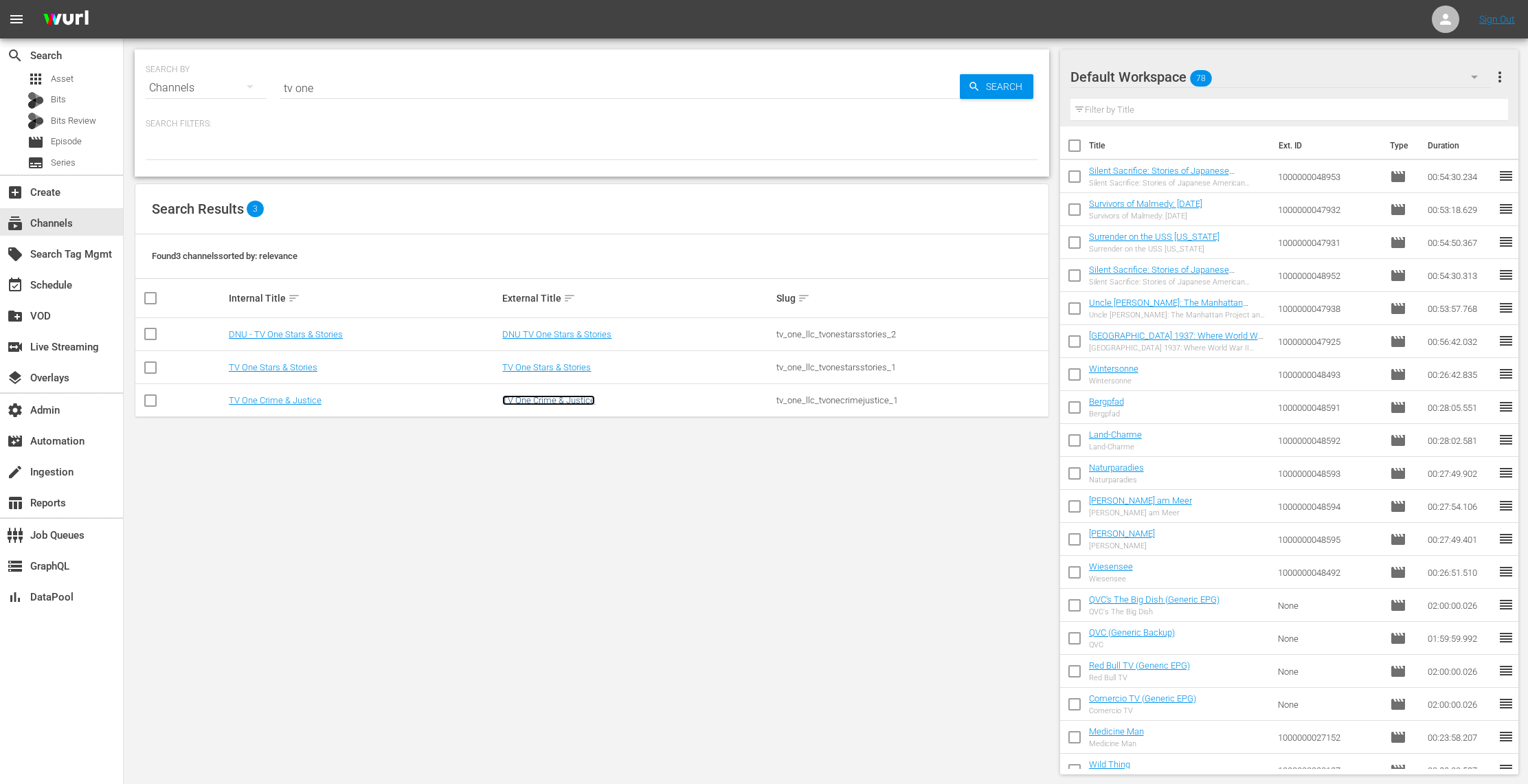
click at [568, 397] on link "TV One Crime & Justice" at bounding box center [549, 400] width 93 height 11
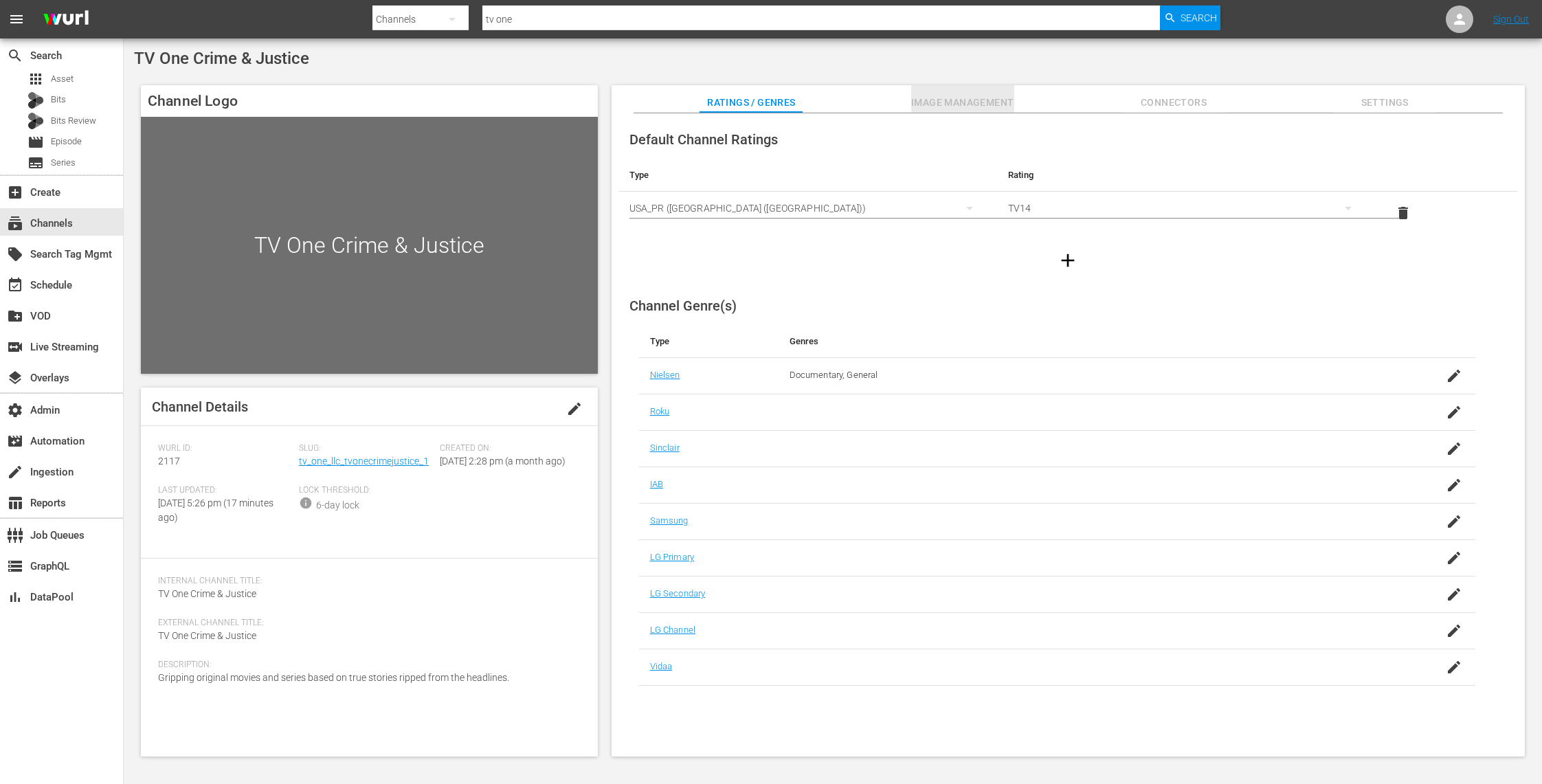
click at [1002, 96] on span "Image Management" at bounding box center [963, 103] width 103 height 17
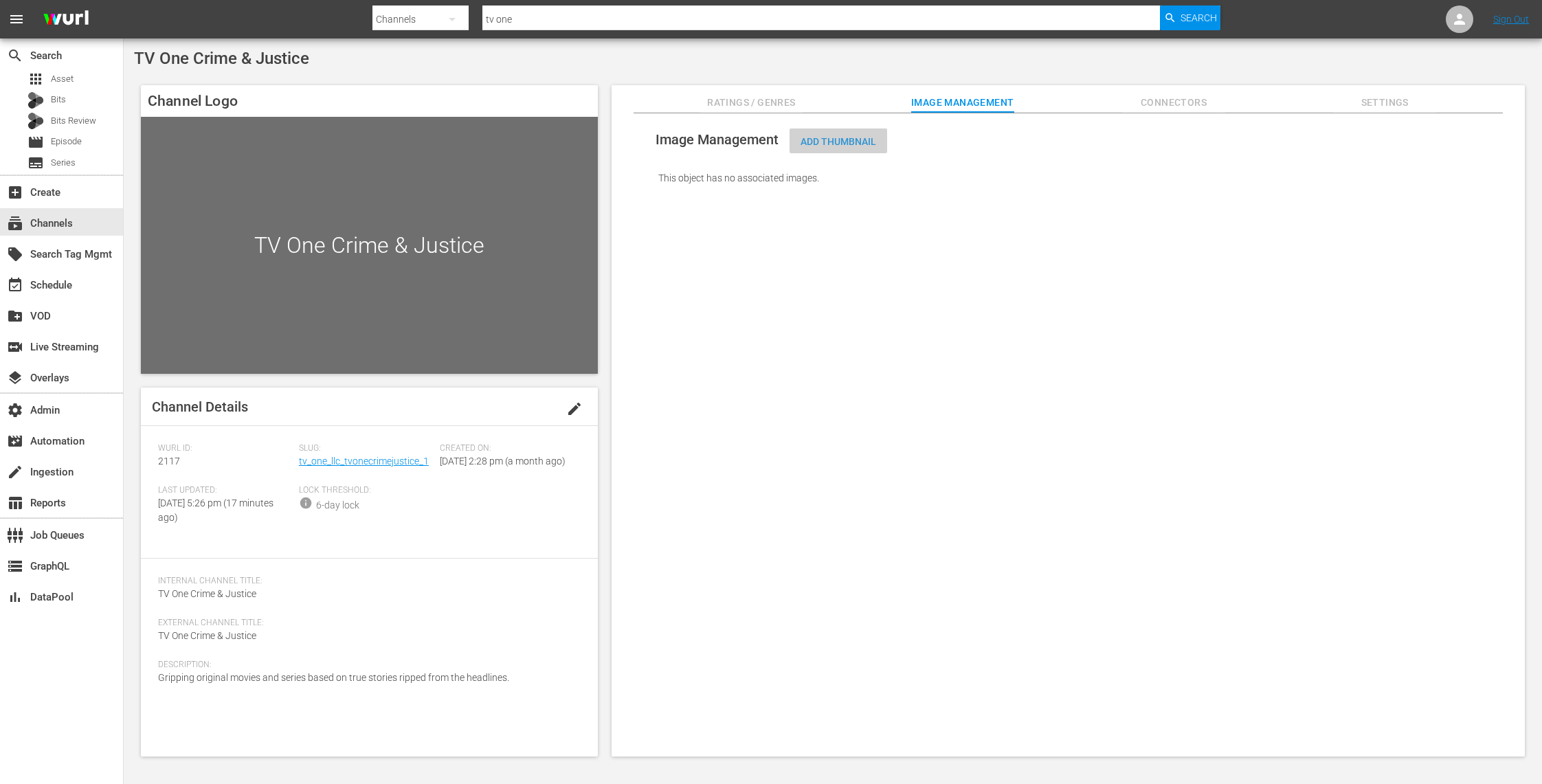
click at [828, 134] on div "Add Thumbnail" at bounding box center [838, 141] width 97 height 25
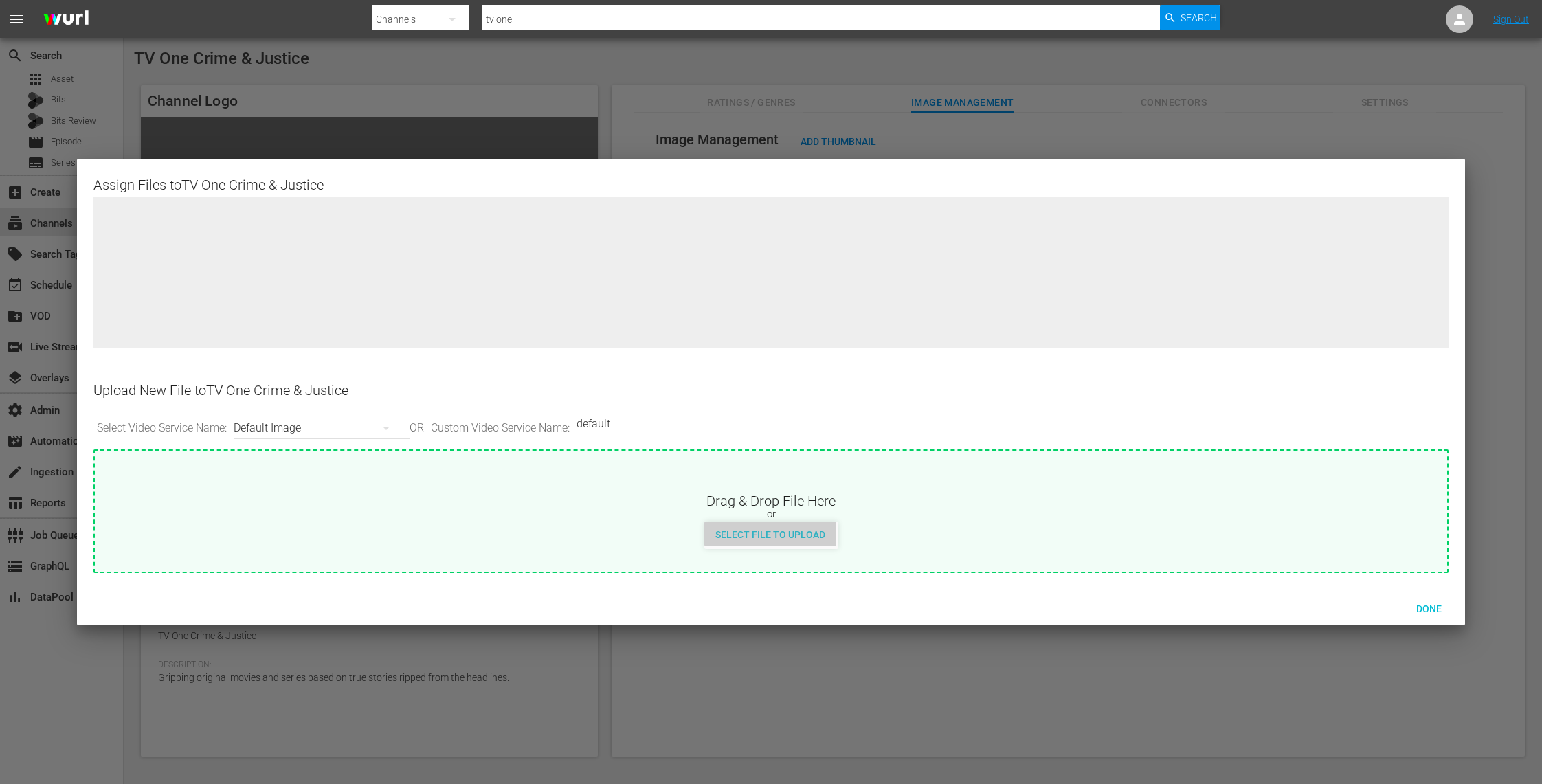
click at [808, 537] on span "Select File to Upload" at bounding box center [771, 534] width 132 height 11
type input "C:\fakepath\CrimeAndJustice-EPG-1920x1080.png"
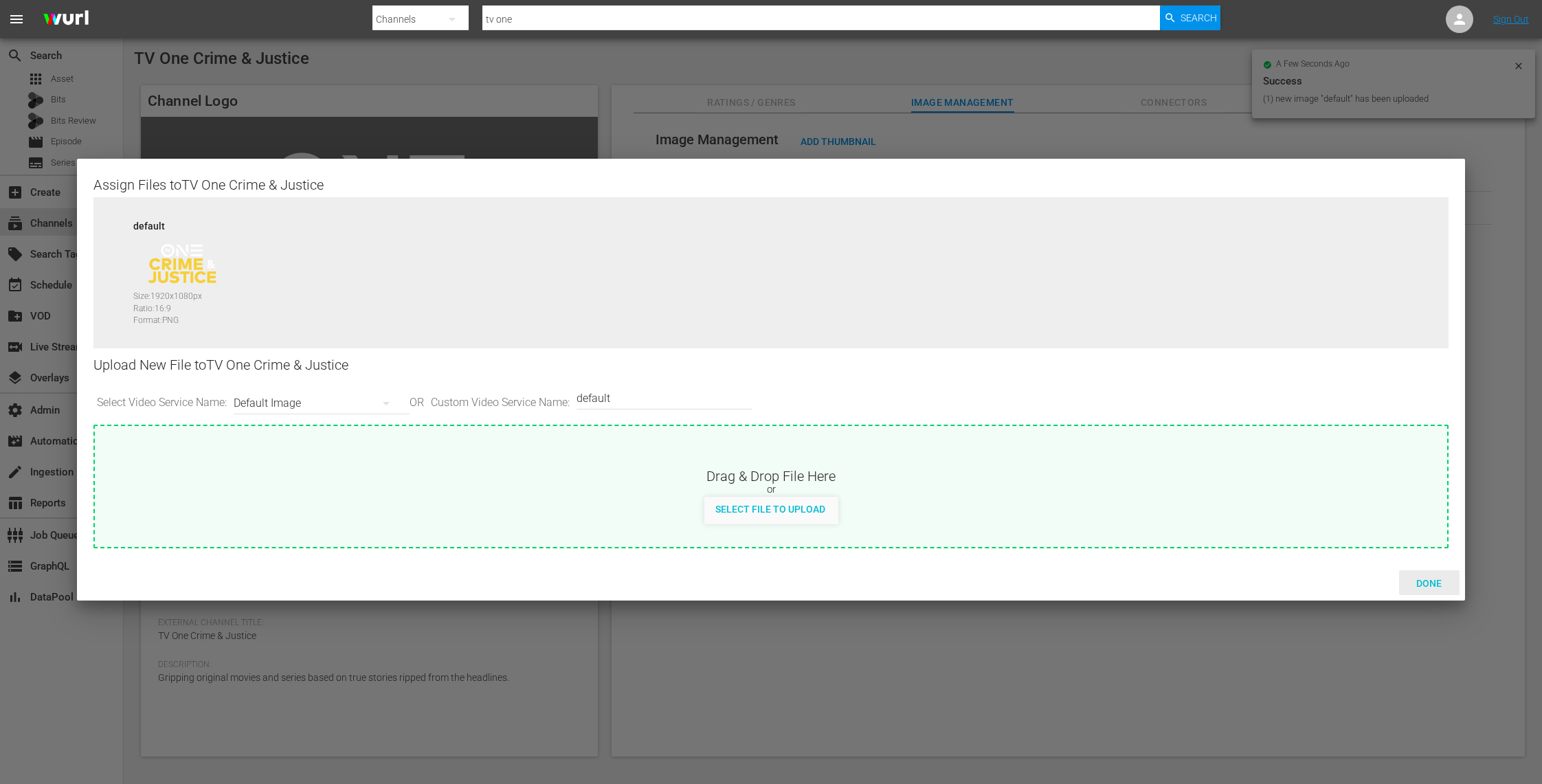
click at [1439, 581] on span "Done" at bounding box center [1429, 583] width 47 height 11
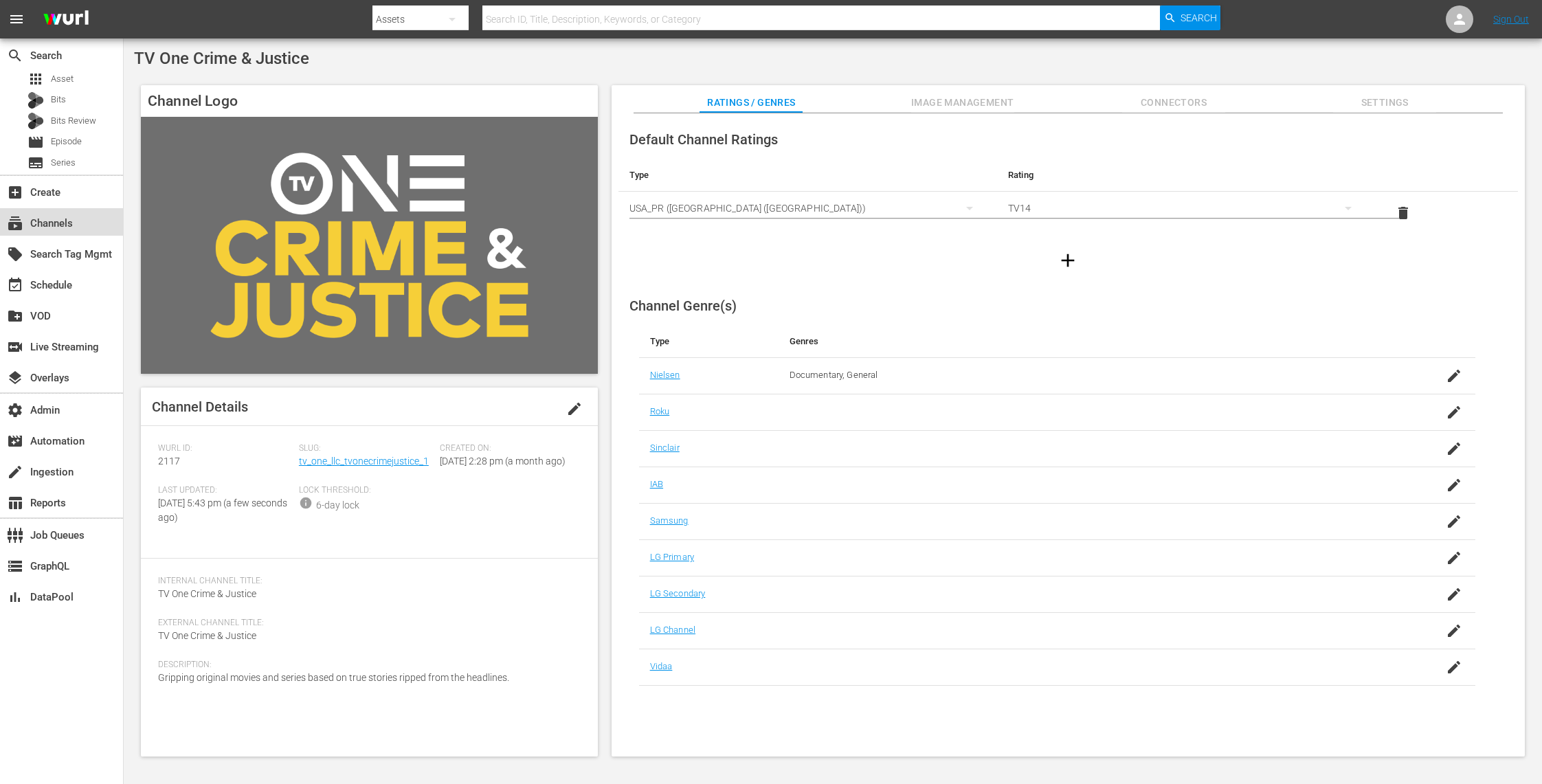
click at [97, 224] on div "subscriptions Channels" at bounding box center [62, 222] width 123 height 27
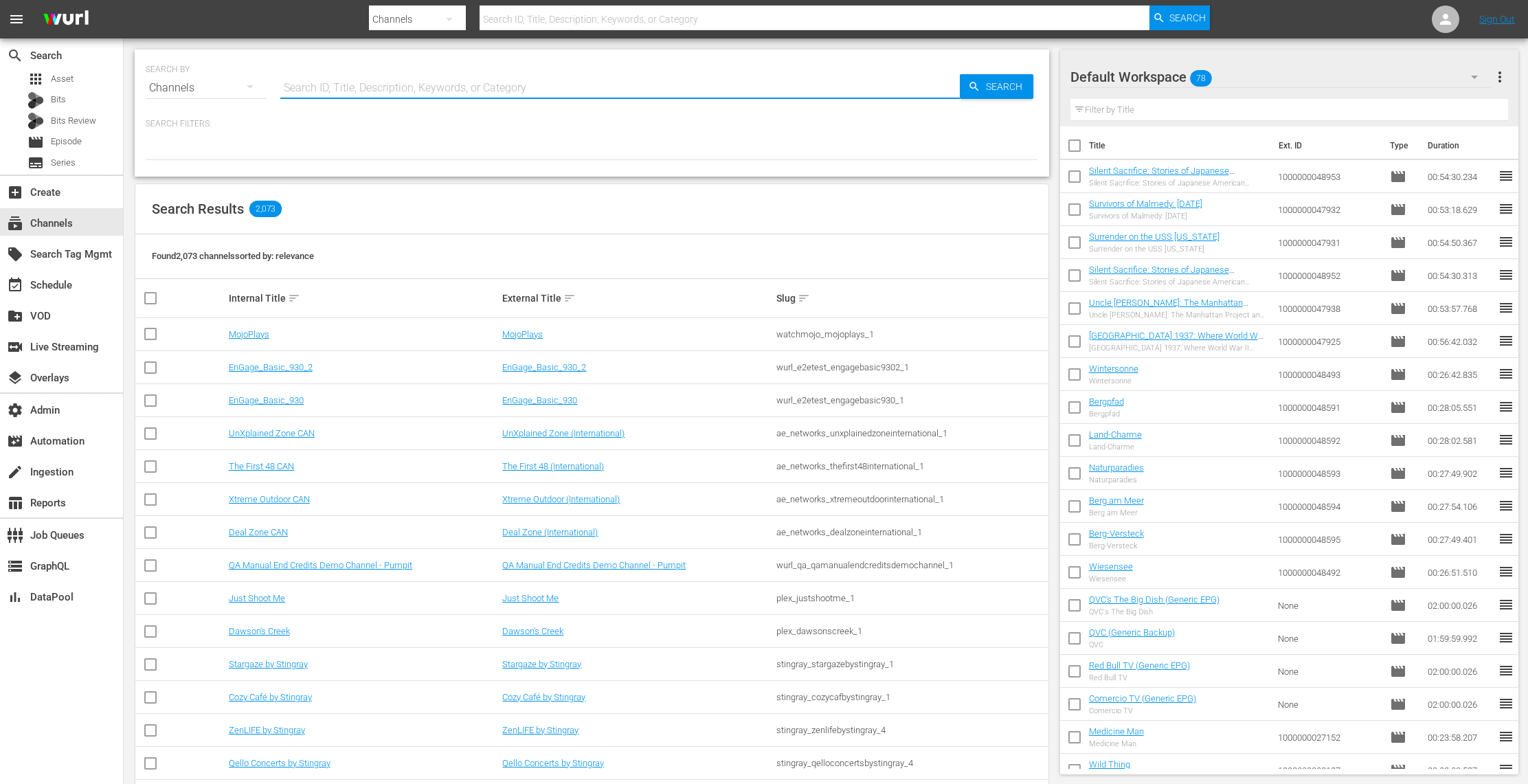
click at [317, 81] on input "text" at bounding box center [620, 87] width 679 height 33
type input "tv on"
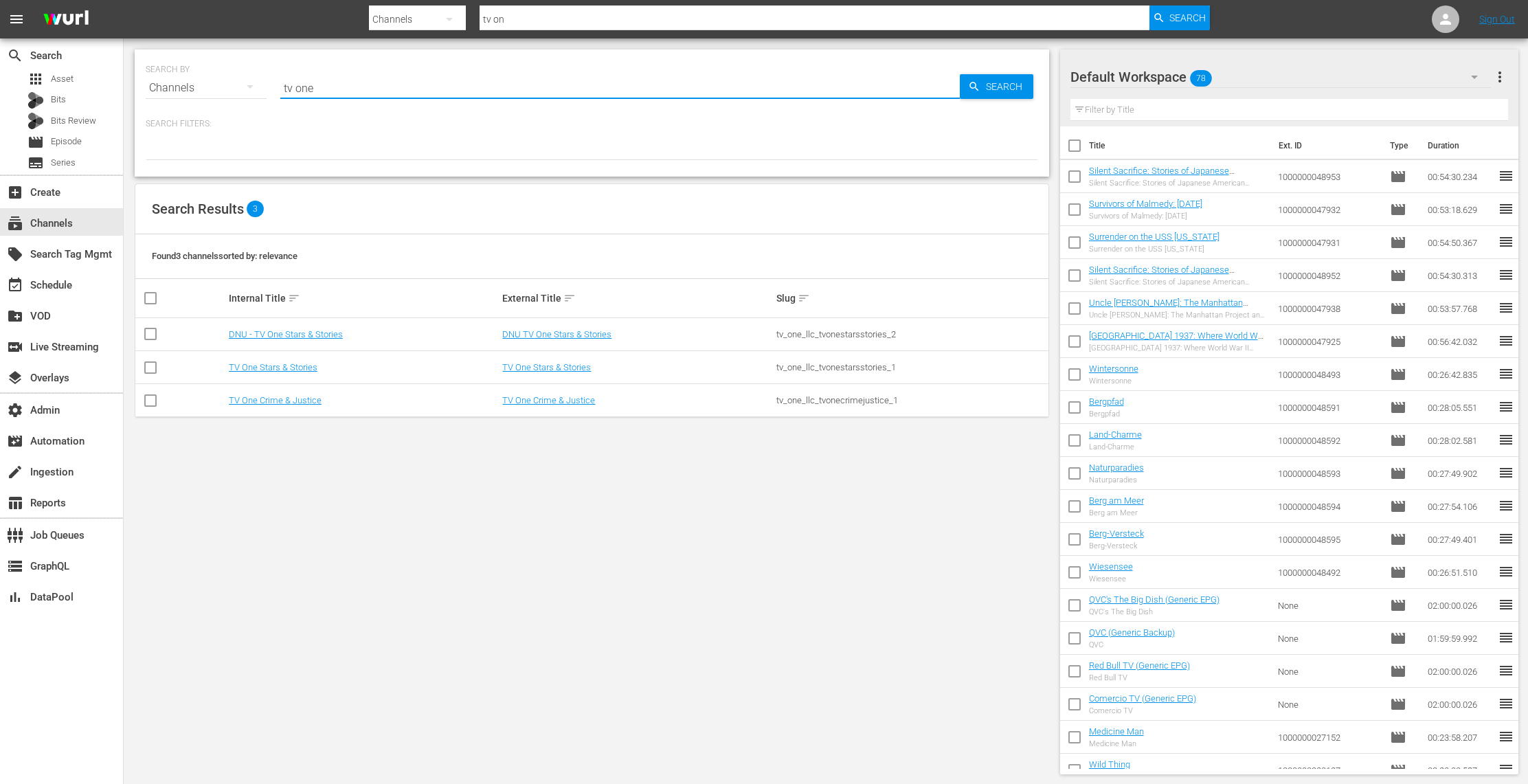
type input "tv one"
click at [532, 365] on link "TV One Stars & Stories" at bounding box center [546, 367] width 89 height 11
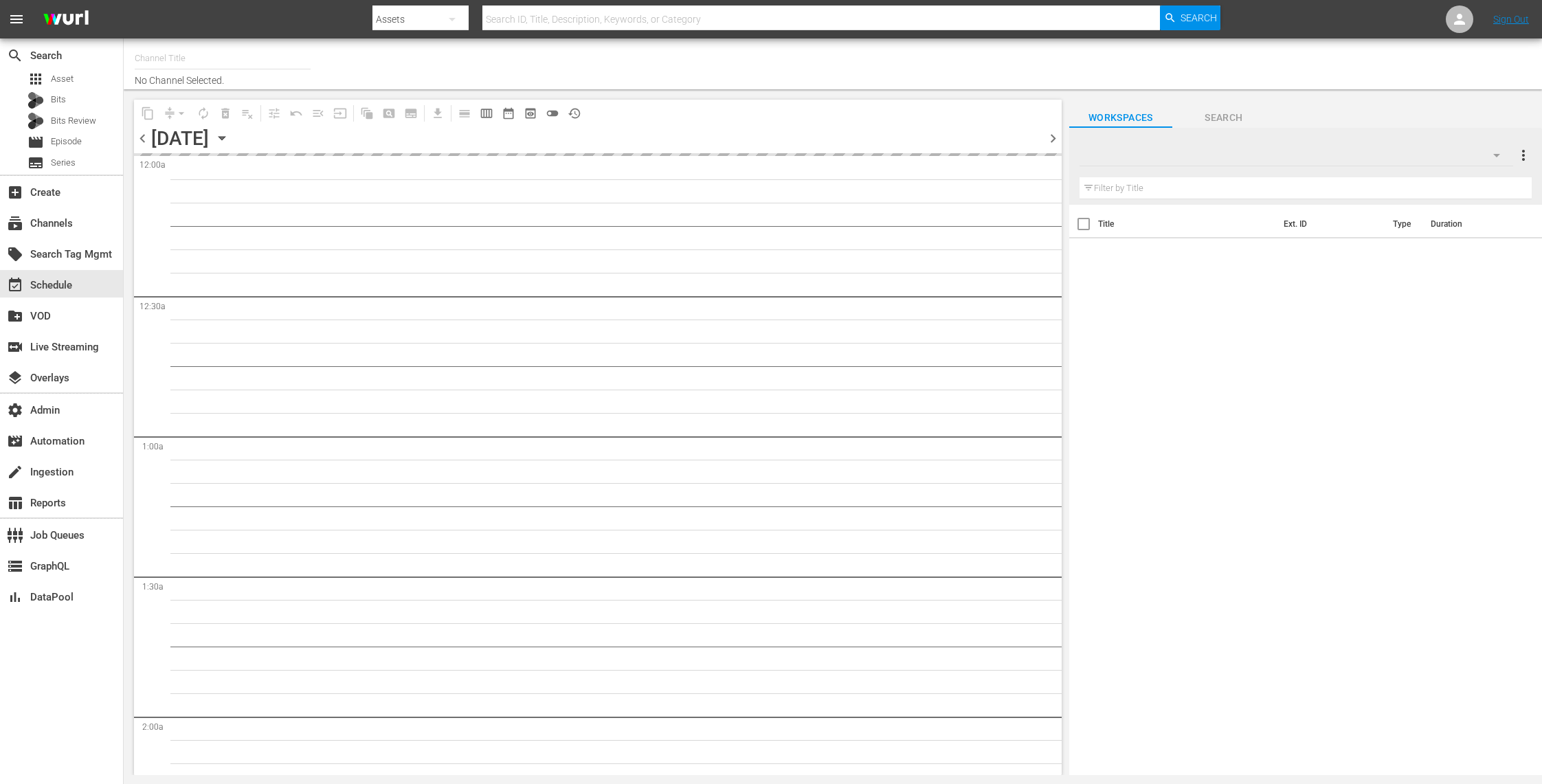
type input "TV One Stars & Stories (2118)"
